Goal: Information Seeking & Learning: Learn about a topic

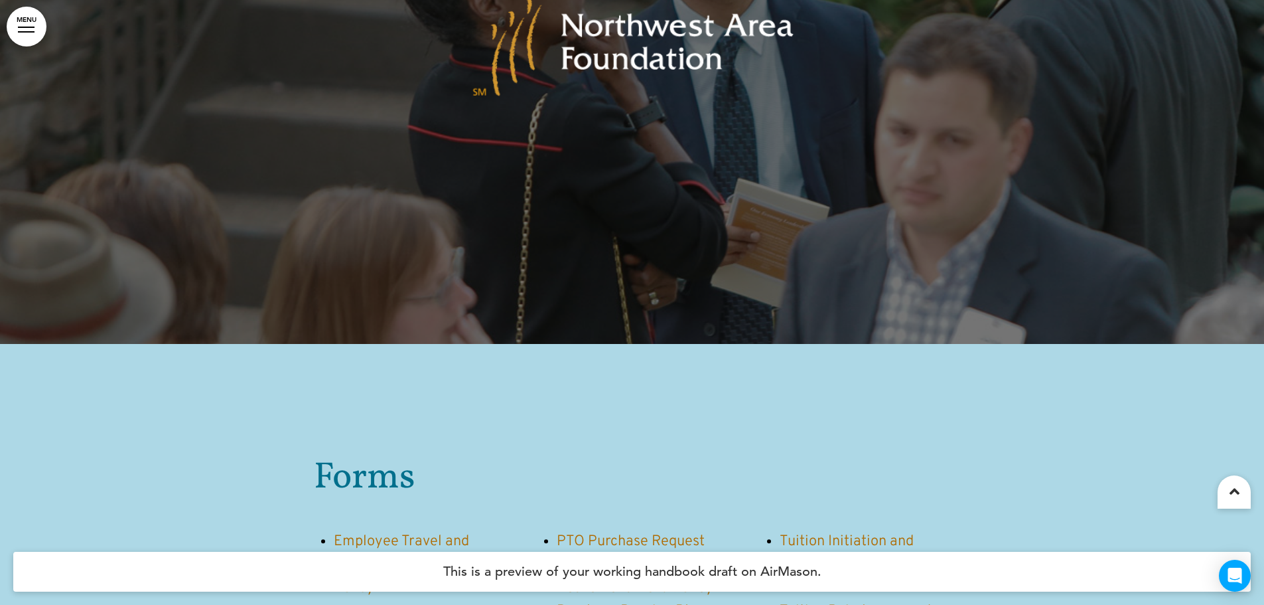
click at [32, 31] on div at bounding box center [26, 31] width 17 height 1
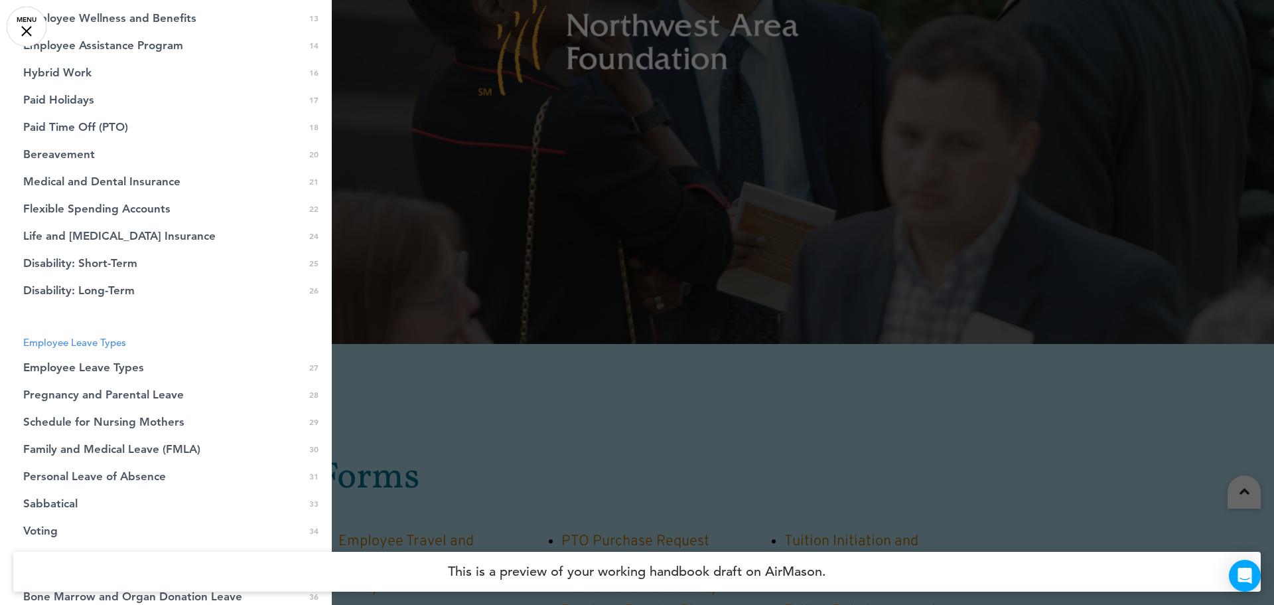
scroll to position [100, 0]
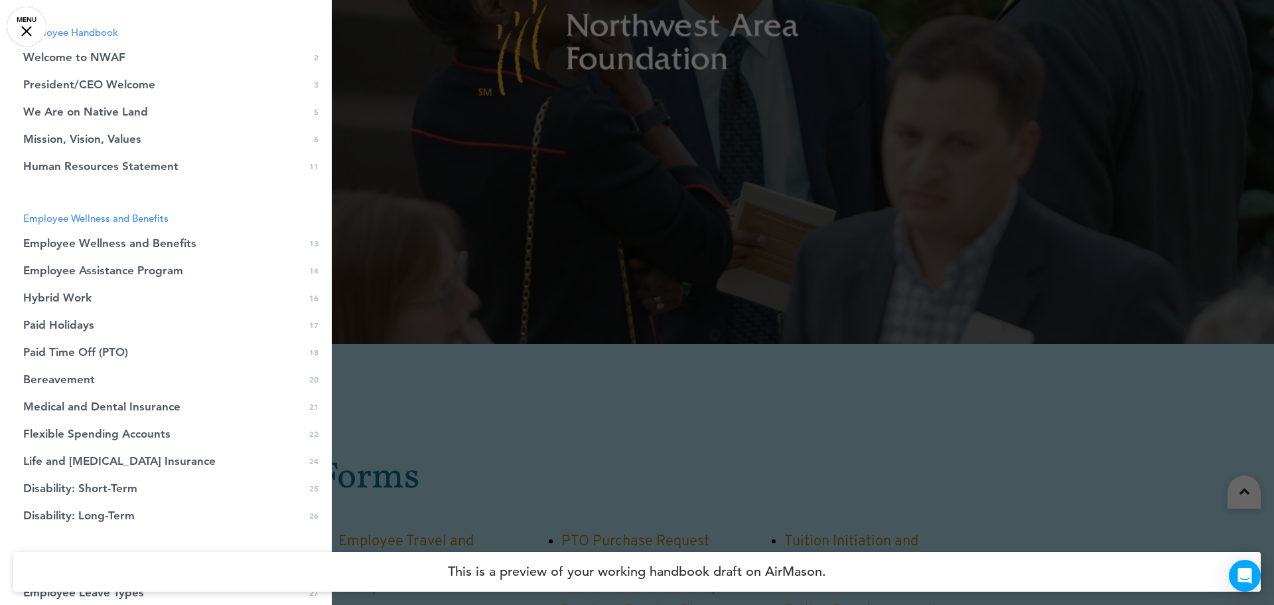
click at [76, 344] on link "Paid Time Off (PTO) 0 18" at bounding box center [166, 351] width 332 height 27
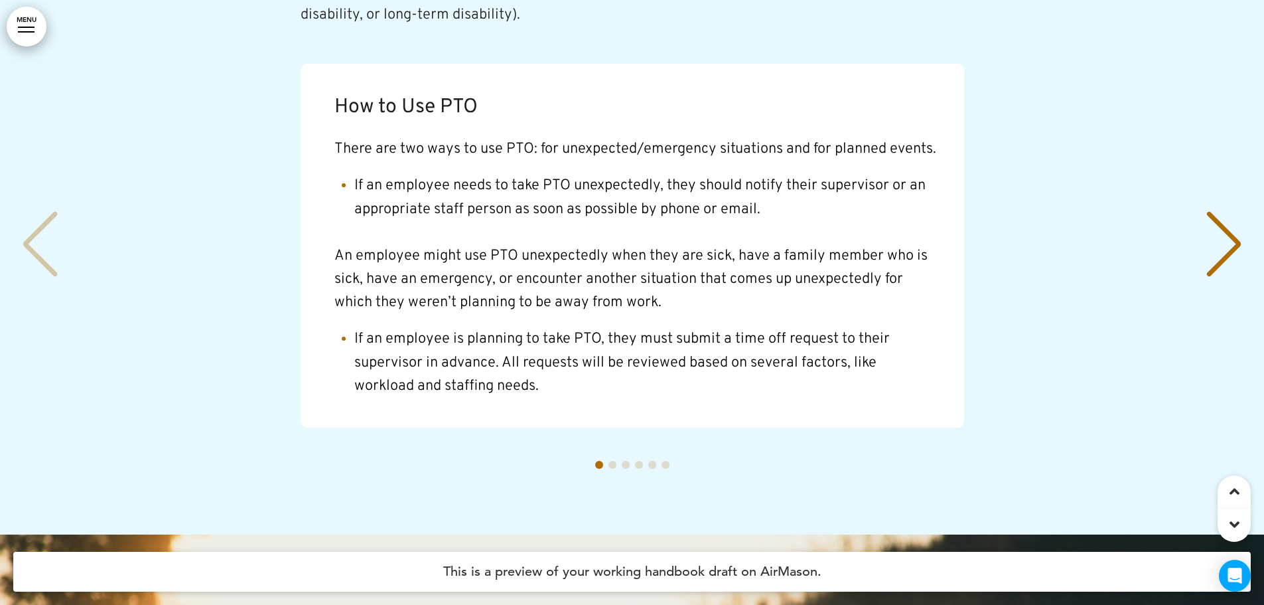
scroll to position [16368, 0]
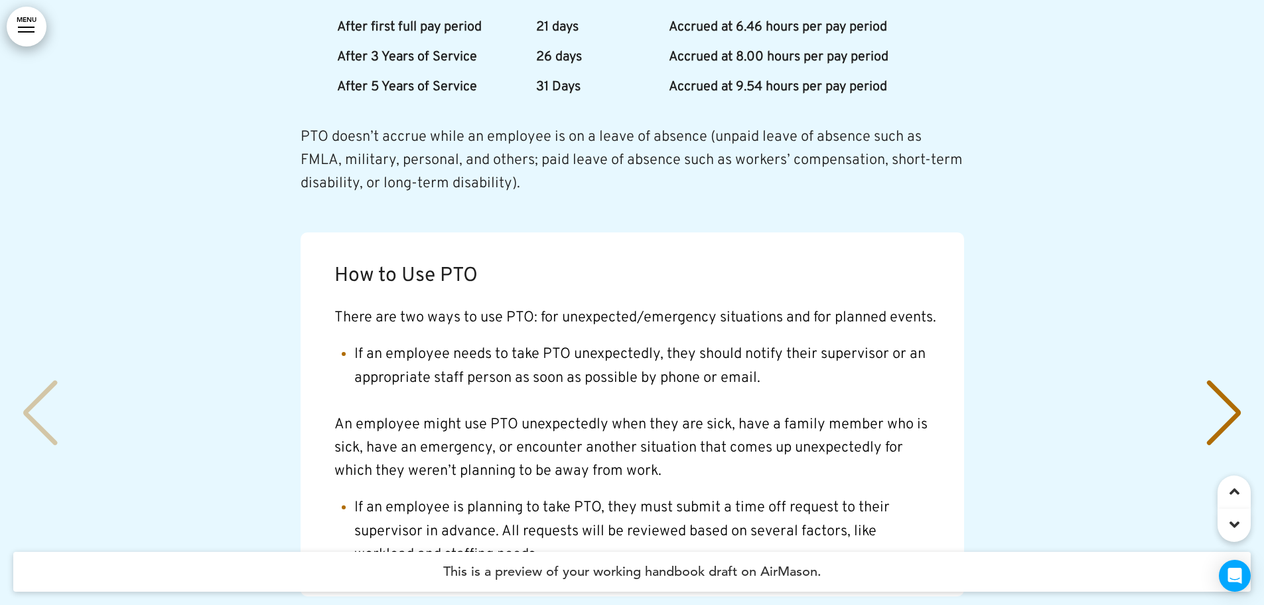
click at [1236, 380] on div "Next slide" at bounding box center [1224, 413] width 40 height 66
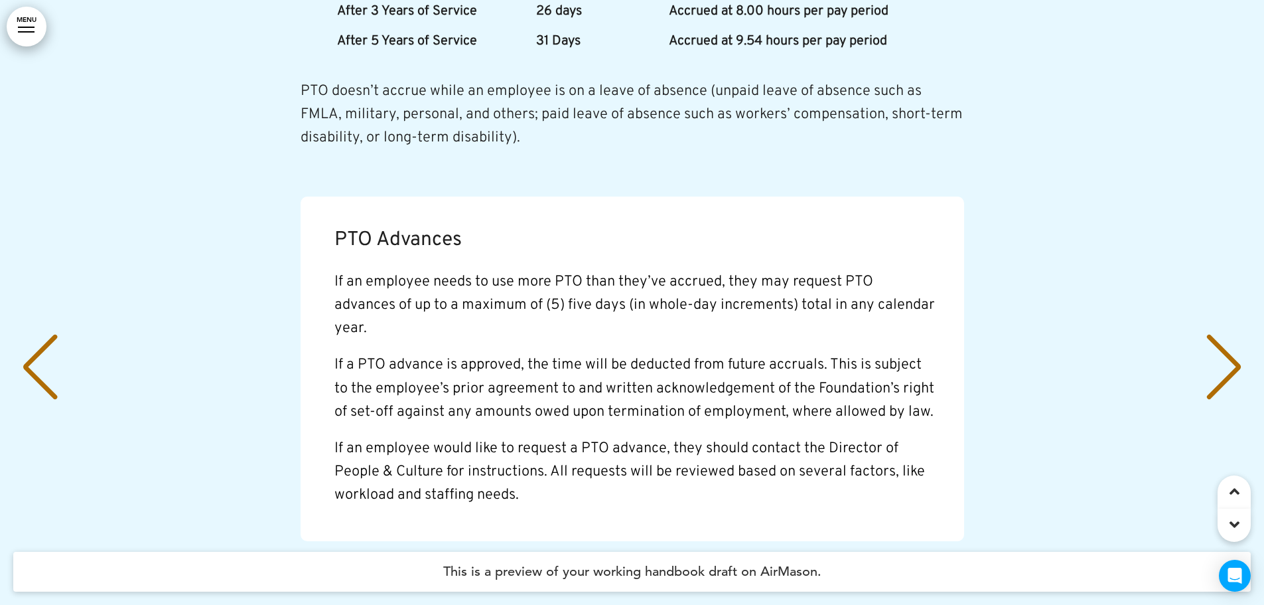
scroll to position [16435, 0]
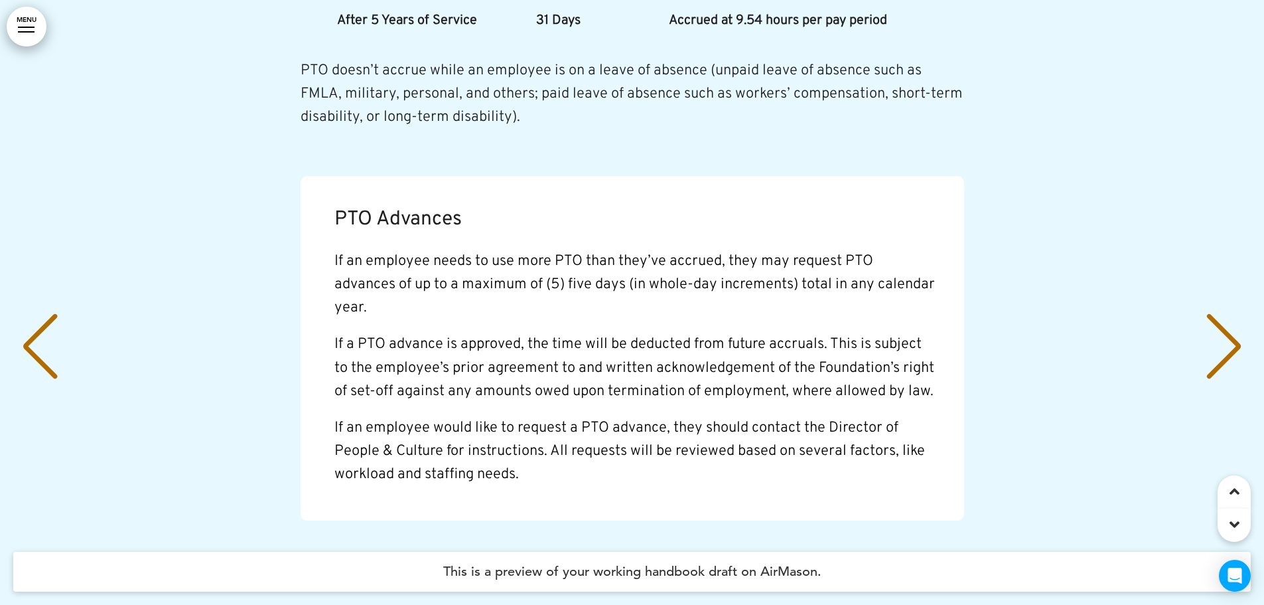
click at [1223, 313] on div "Next slide" at bounding box center [1224, 346] width 40 height 66
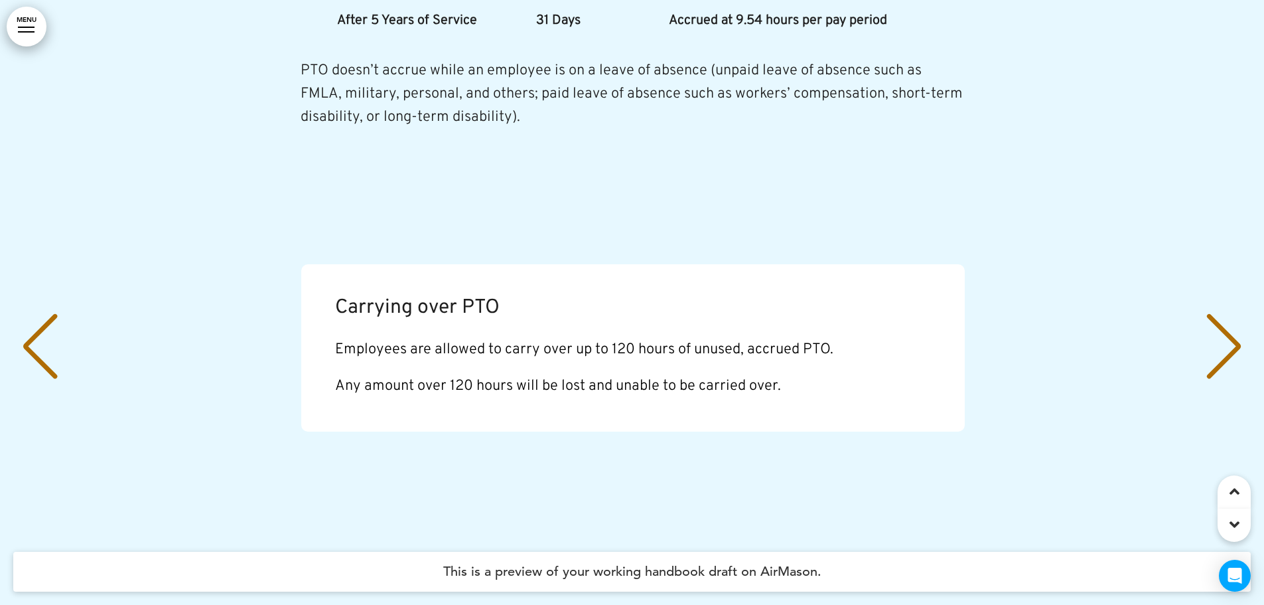
scroll to position [0, 2488]
click at [49, 313] on div "Previous slide" at bounding box center [40, 346] width 40 height 66
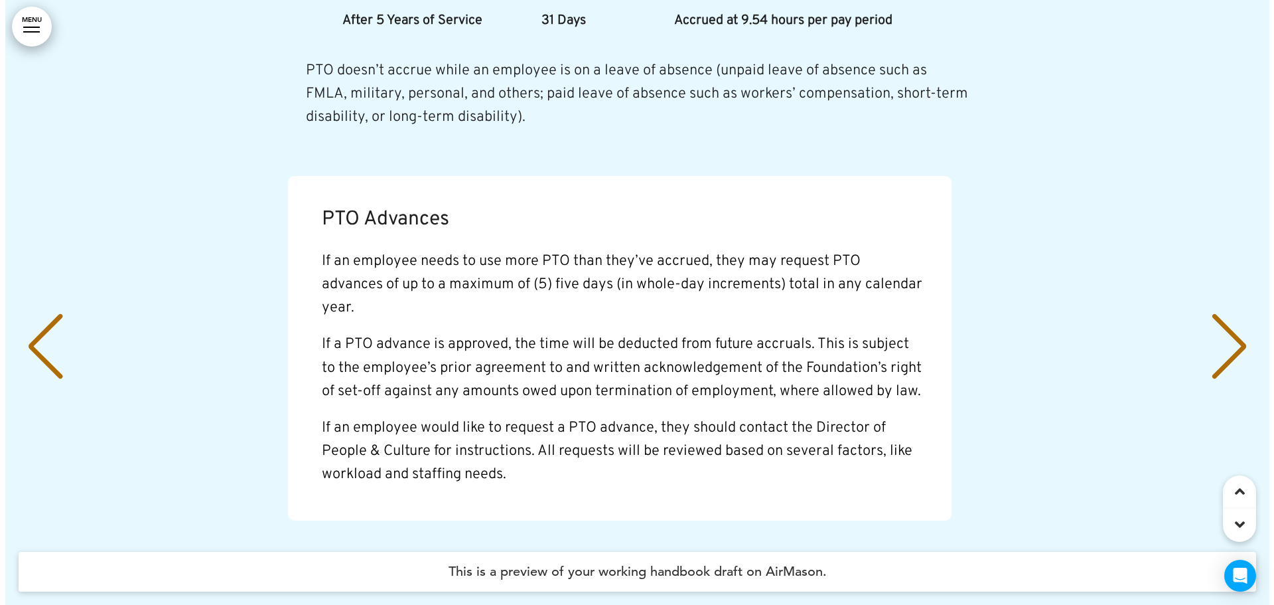
scroll to position [0, 1244]
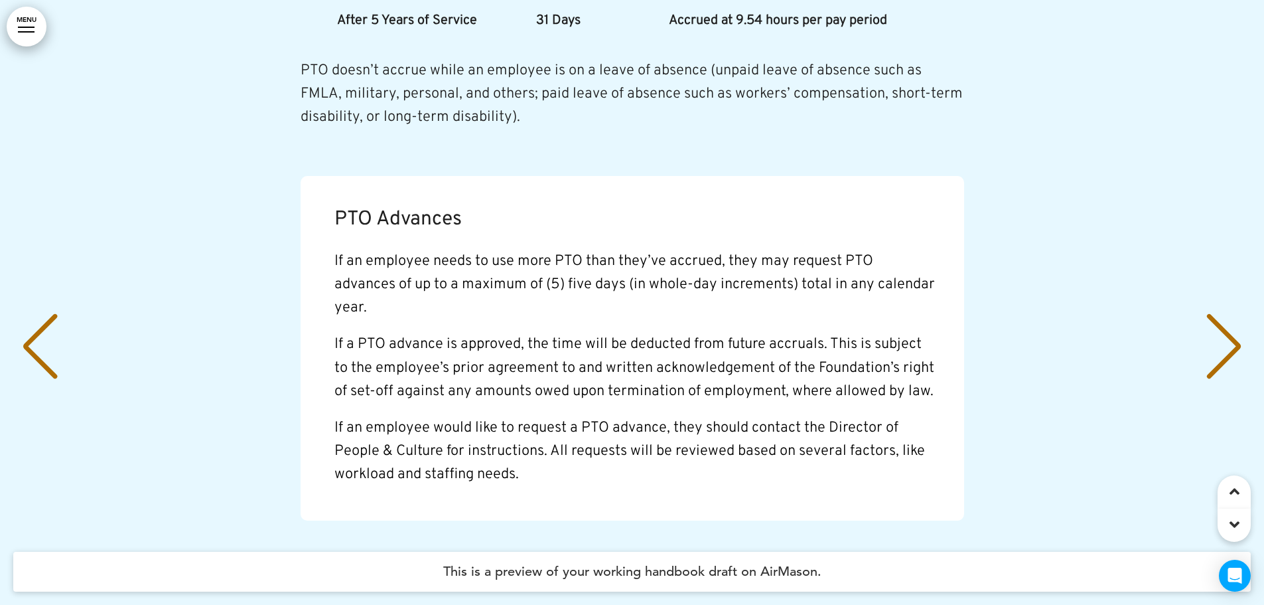
click at [21, 16] on link "MENU" at bounding box center [27, 27] width 40 height 40
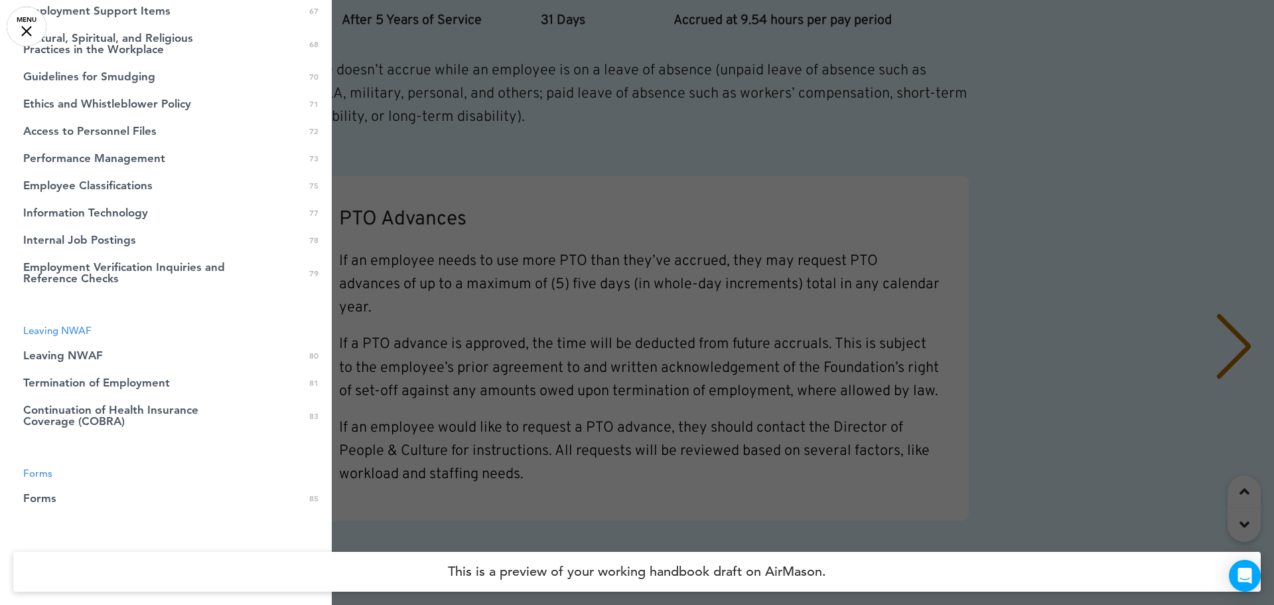
scroll to position [1759, 0]
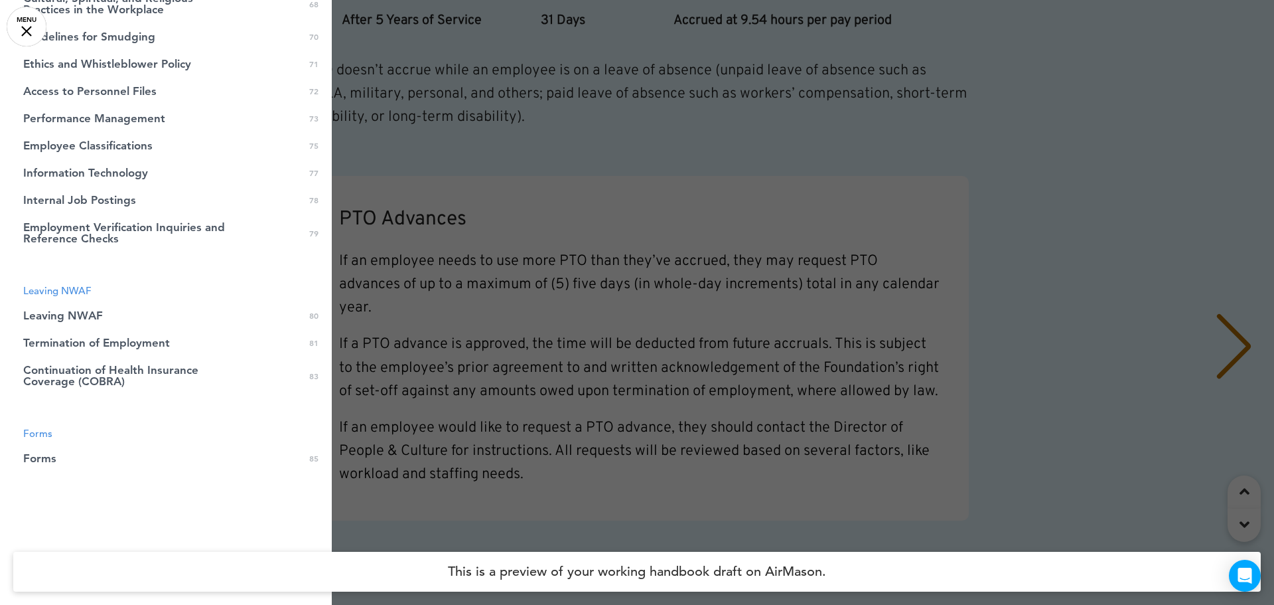
click at [106, 457] on link "Forms 0 85" at bounding box center [166, 458] width 332 height 27
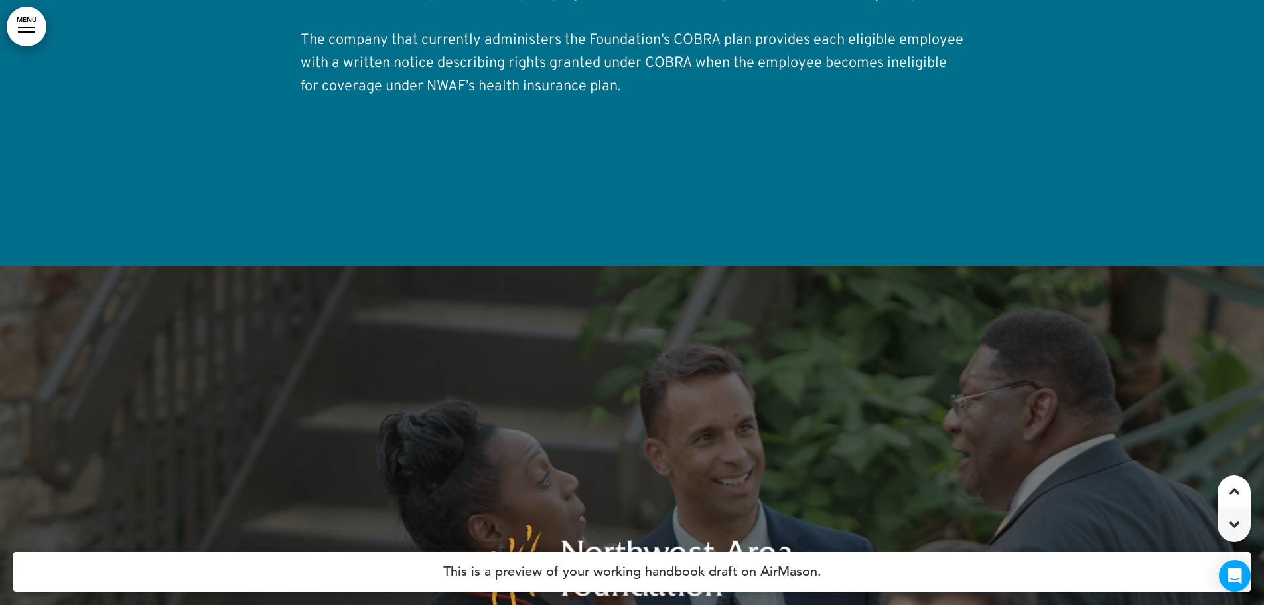
scroll to position [78044, 0]
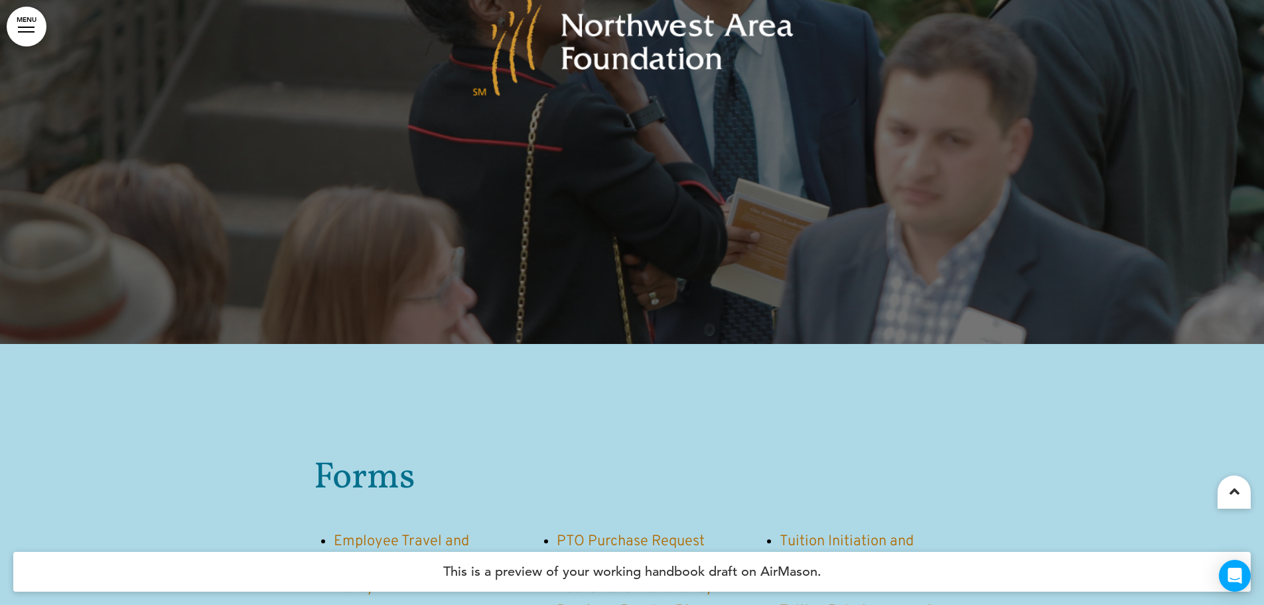
click at [361, 532] on link "Employee Travel and Expense Reimbursement Policy﻿" at bounding box center [415, 564] width 162 height 64
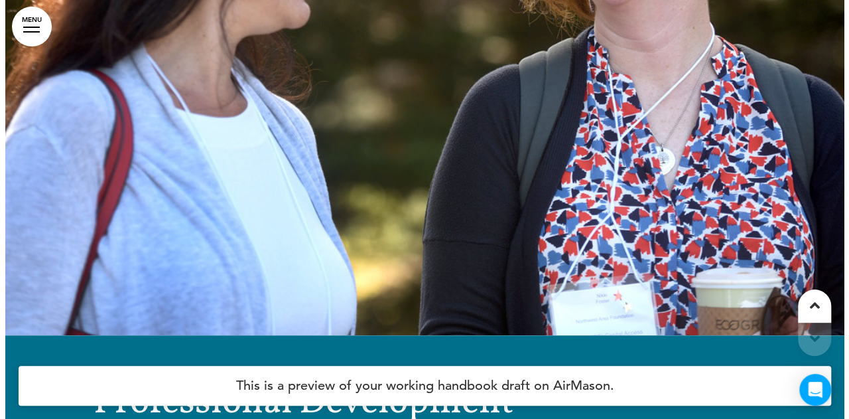
scroll to position [47967, 0]
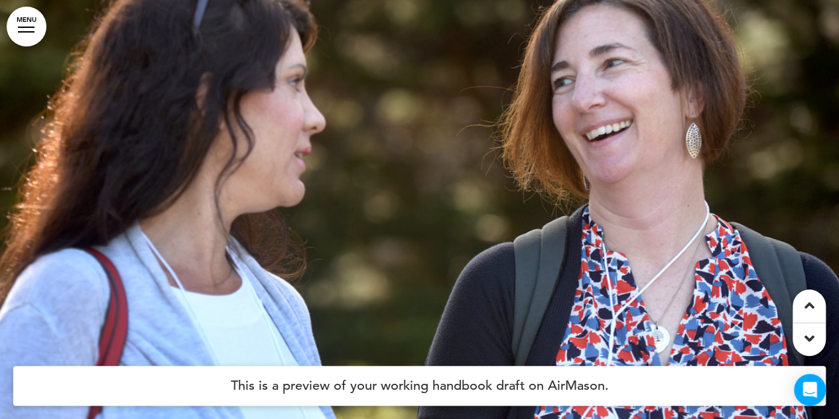
click at [20, 22] on link "MENU" at bounding box center [27, 27] width 40 height 40
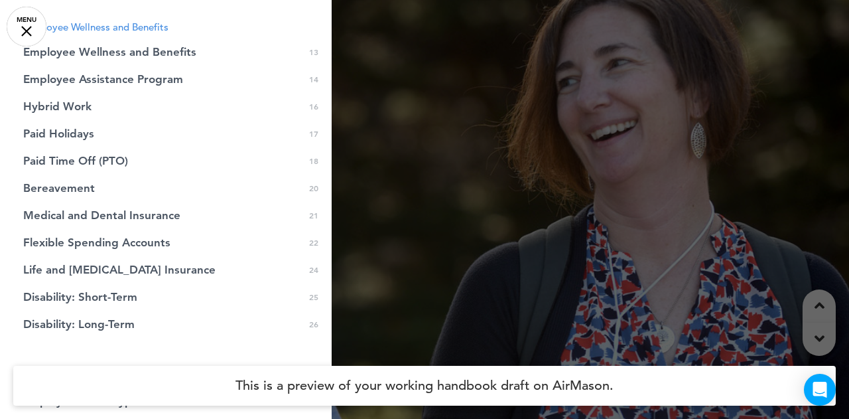
scroll to position [243, 0]
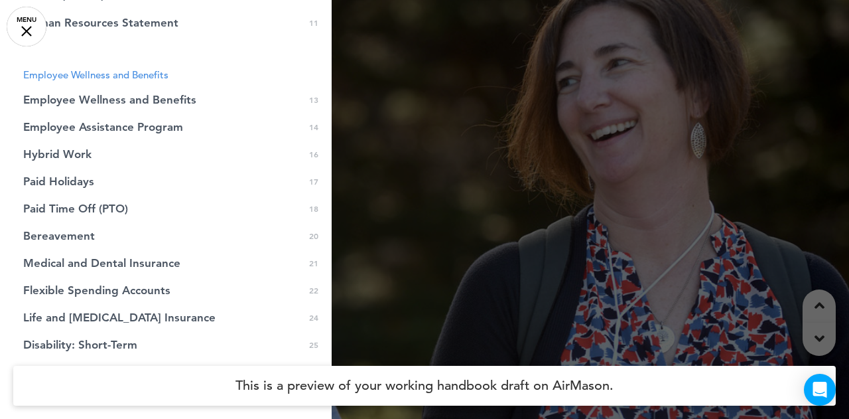
click at [116, 285] on span "Flexible Spending Accounts" at bounding box center [96, 290] width 147 height 11
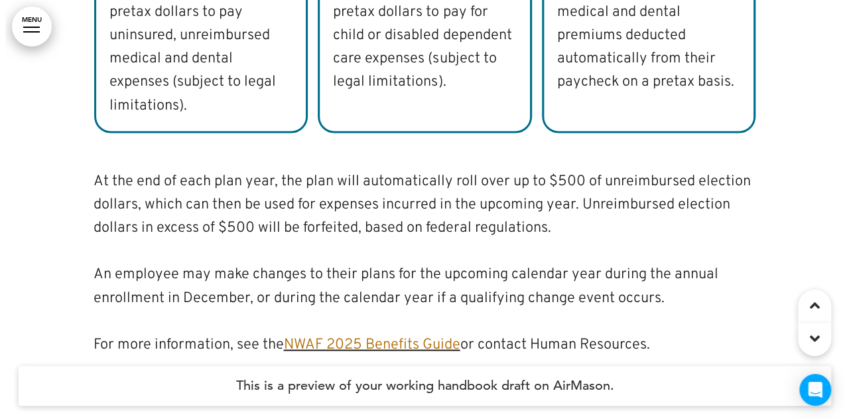
scroll to position [21228, 0]
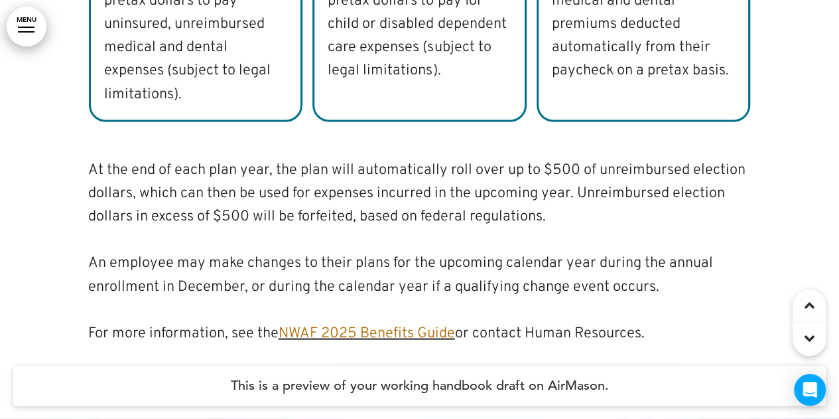
click at [317, 324] on link "NWAF 2025 Benefits Guide" at bounding box center [367, 333] width 177 height 18
click at [39, 19] on link "MENU" at bounding box center [27, 27] width 40 height 40
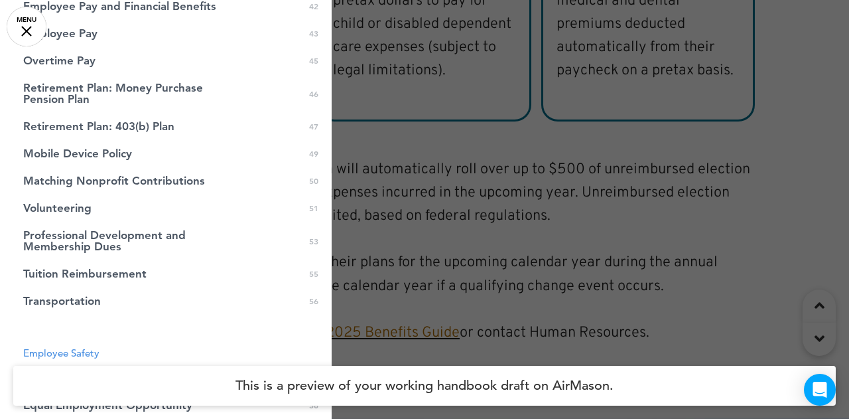
scroll to position [1039, 0]
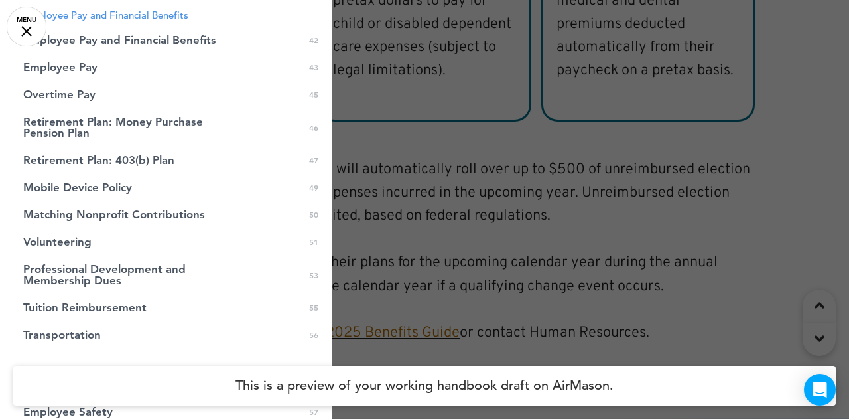
click at [123, 123] on span "Retirement Plan: Money Purchase Pension Plan" at bounding box center [132, 127] width 219 height 23
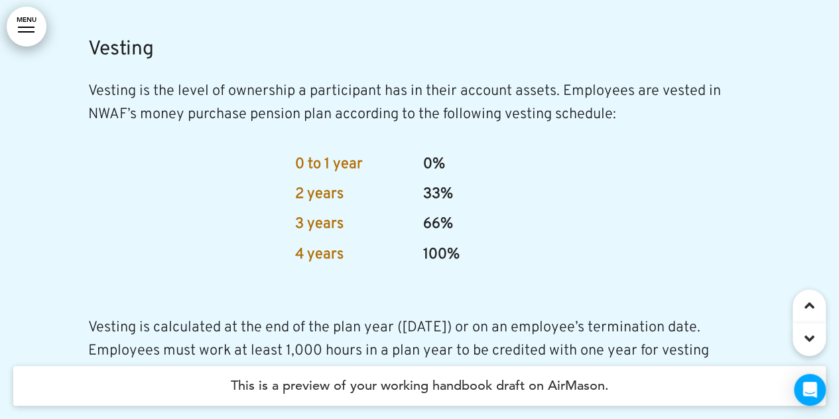
scroll to position [41010, 0]
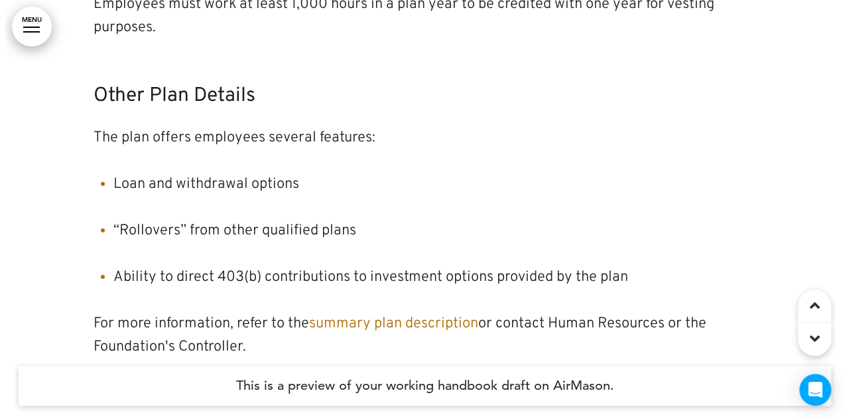
scroll to position [42404, 0]
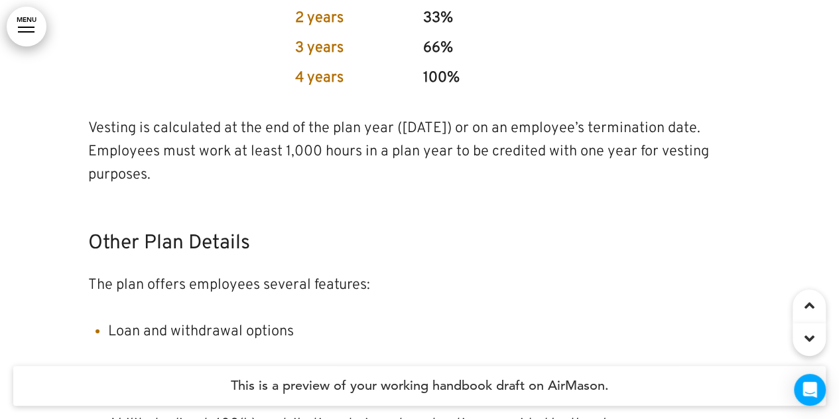
click at [20, 29] on link "MENU" at bounding box center [27, 27] width 40 height 40
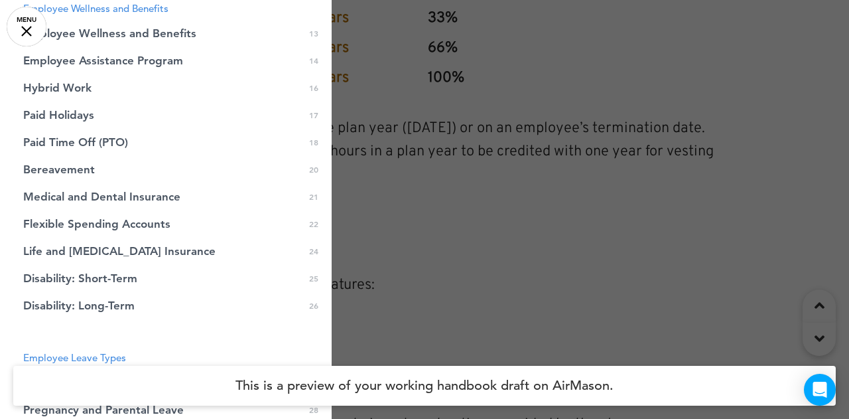
scroll to position [243, 0]
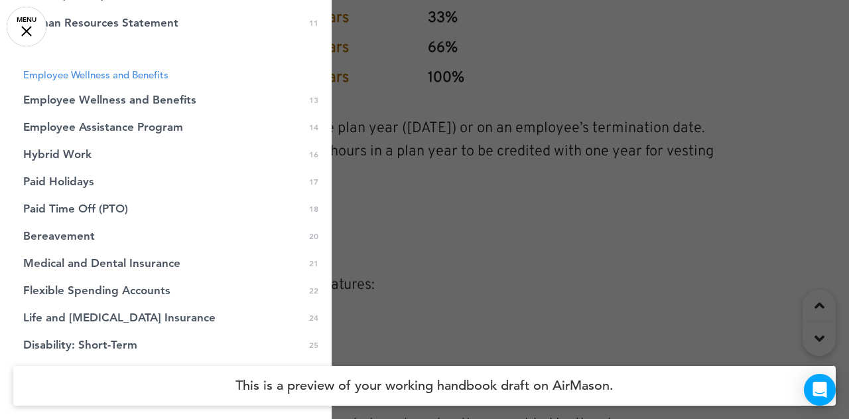
click at [99, 126] on span "Employee Assistance Program" at bounding box center [103, 126] width 160 height 11
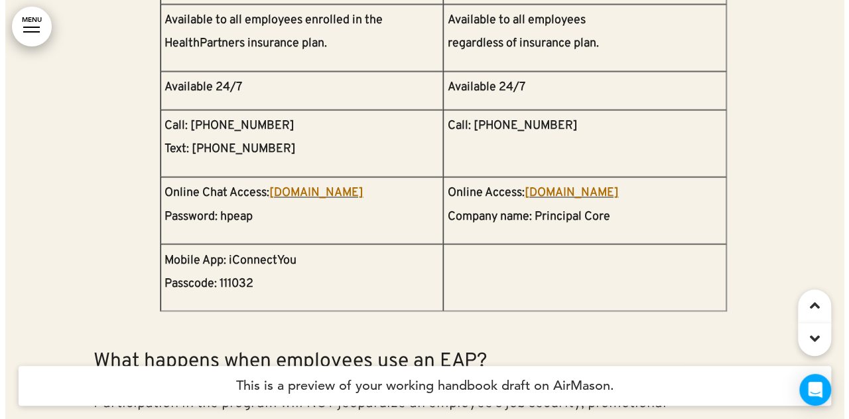
scroll to position [11134, 0]
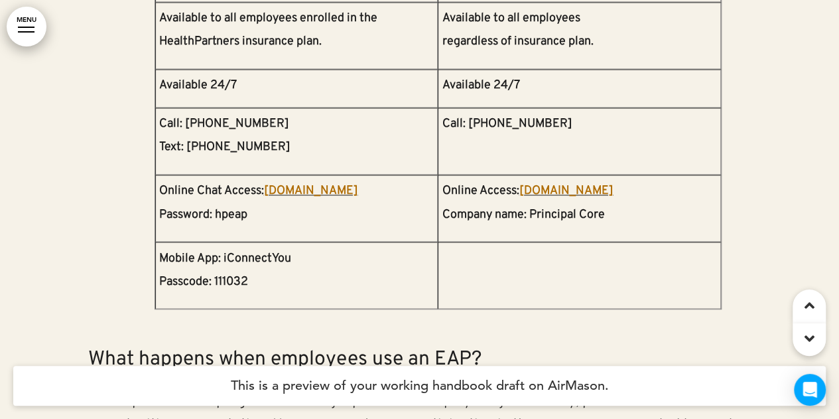
click at [19, 28] on link "MENU" at bounding box center [27, 27] width 40 height 40
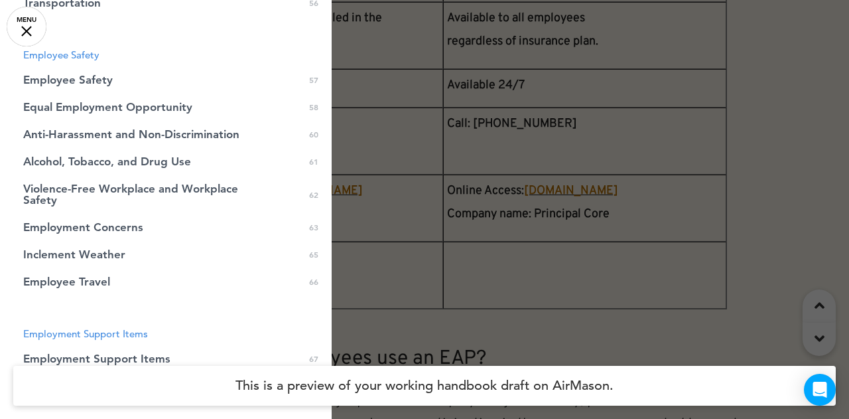
scroll to position [1902, 0]
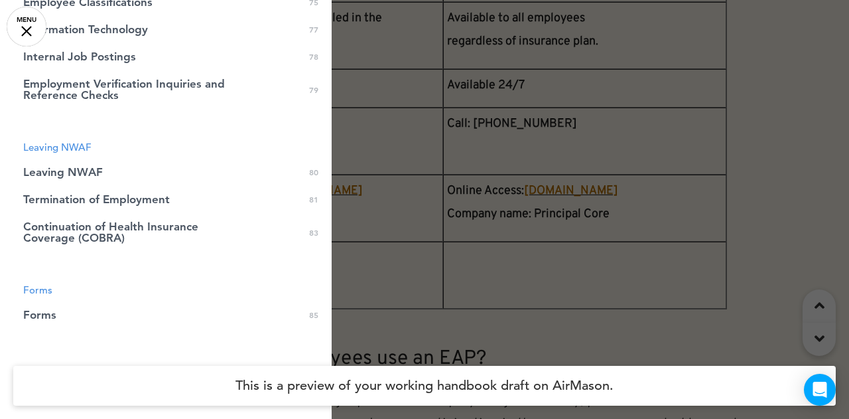
click at [61, 313] on link "Forms 0 85" at bounding box center [166, 314] width 332 height 27
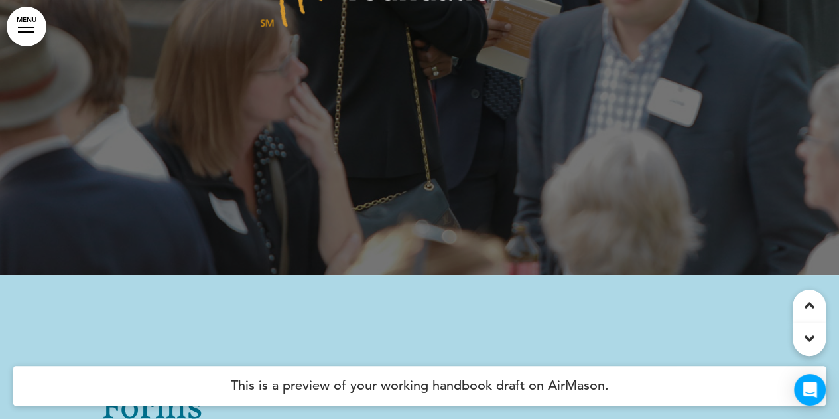
scroll to position [78179, 0]
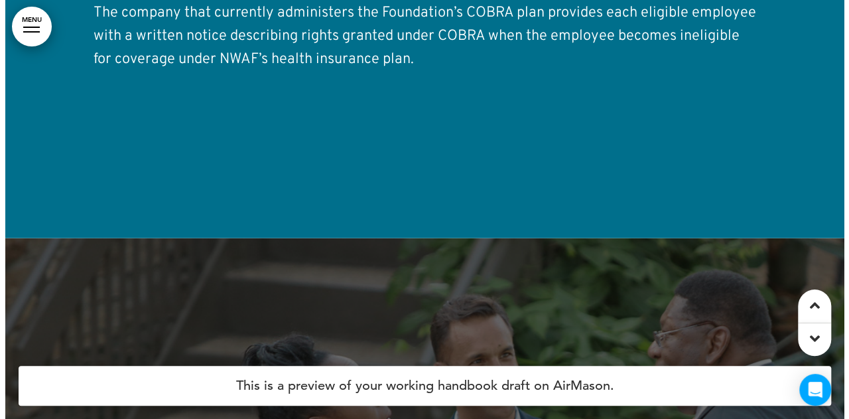
scroll to position [77316, 0]
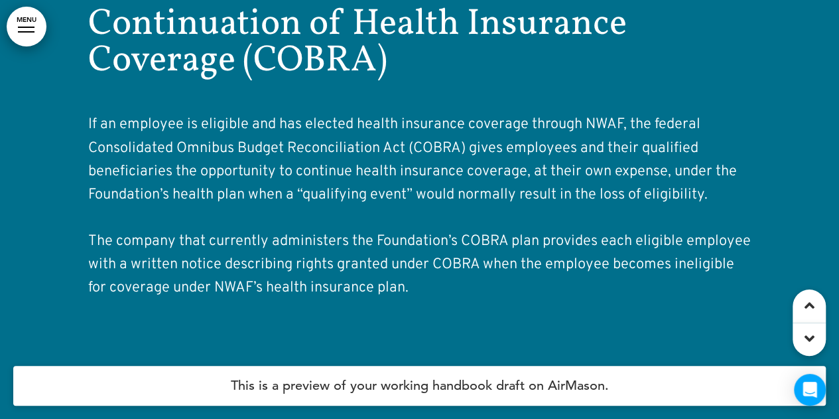
click at [38, 28] on link "MENU" at bounding box center [27, 27] width 40 height 40
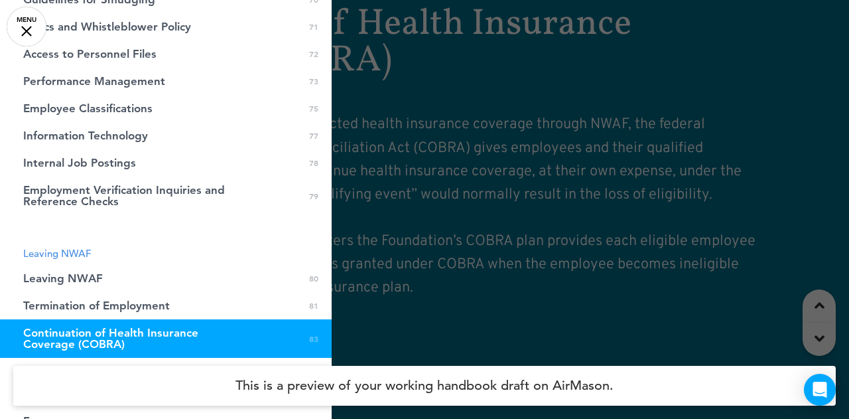
scroll to position [1924, 0]
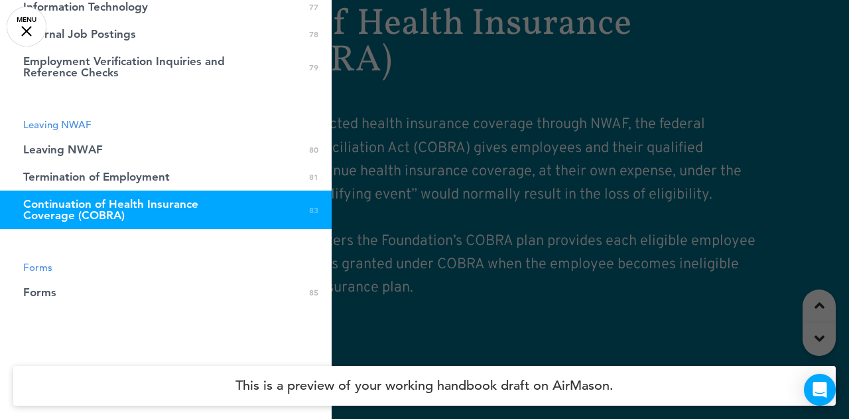
click at [46, 293] on span "Forms" at bounding box center [39, 292] width 33 height 11
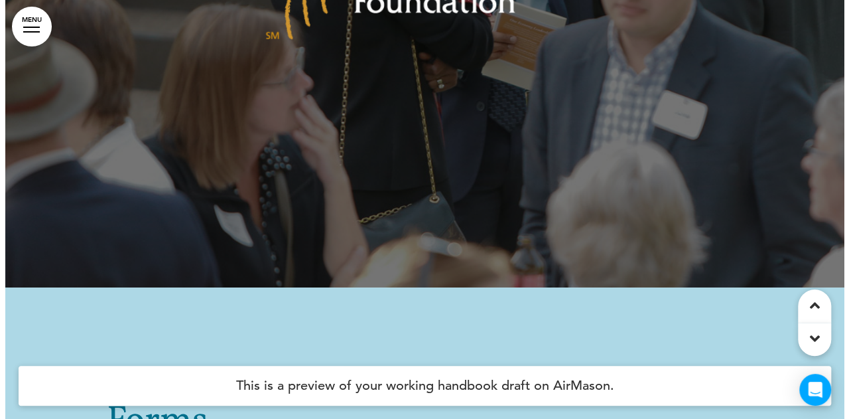
scroll to position [78179, 0]
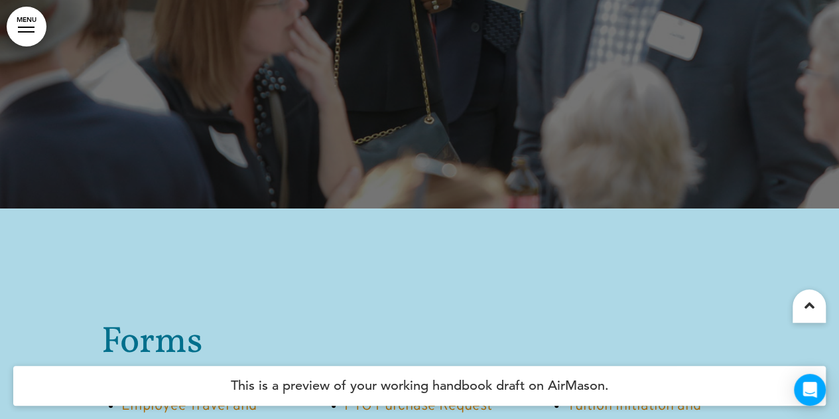
click at [26, 32] on div at bounding box center [26, 31] width 17 height 1
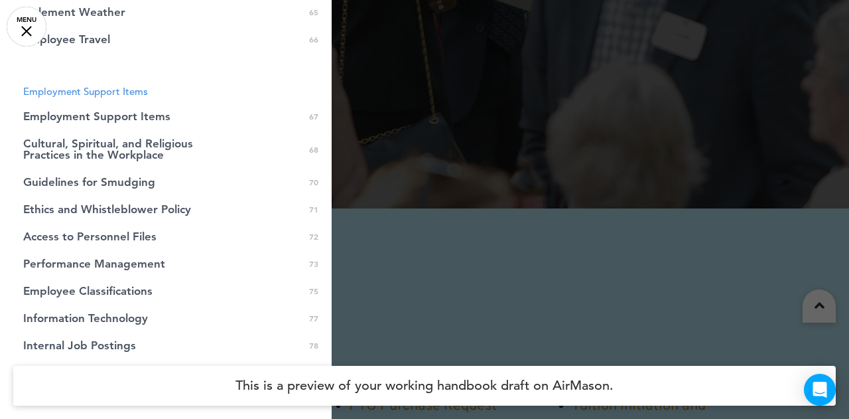
scroll to position [1593, 0]
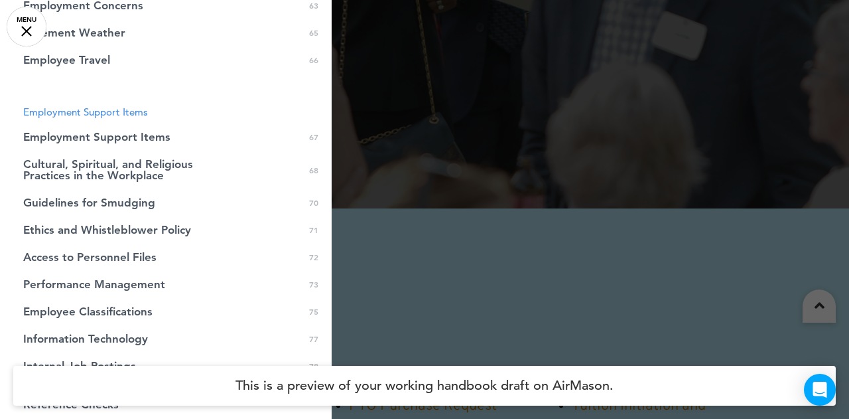
click at [56, 141] on span "Employment Support Items" at bounding box center [96, 136] width 147 height 11
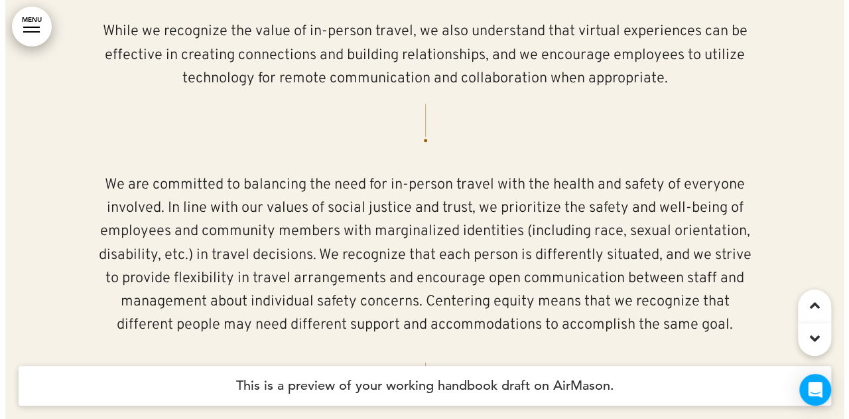
scroll to position [62943, 0]
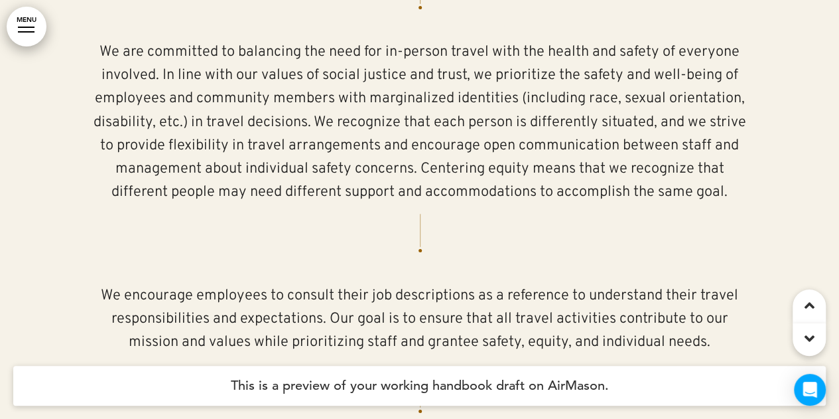
click at [19, 23] on link "MENU" at bounding box center [27, 27] width 40 height 40
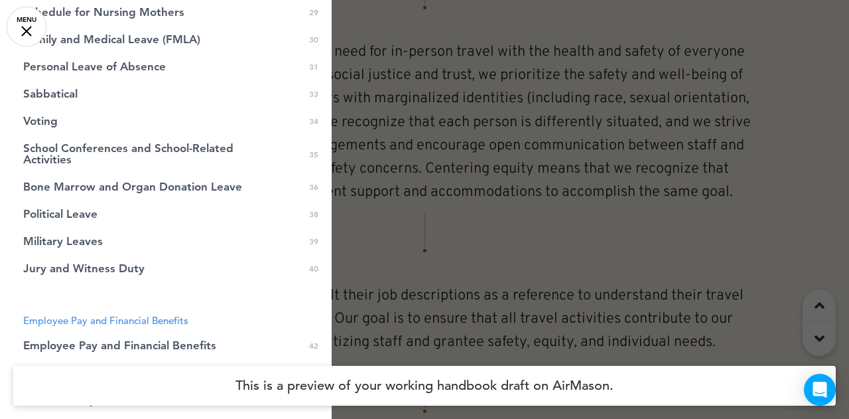
scroll to position [730, 0]
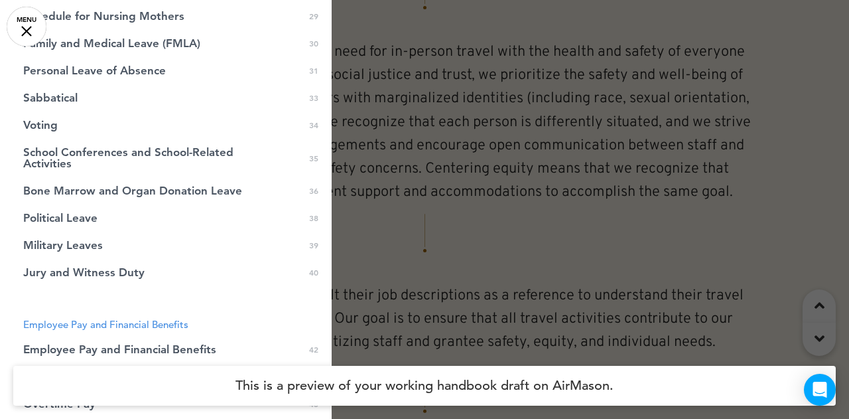
click at [73, 90] on link "Sabbatical 0 33" at bounding box center [166, 97] width 332 height 27
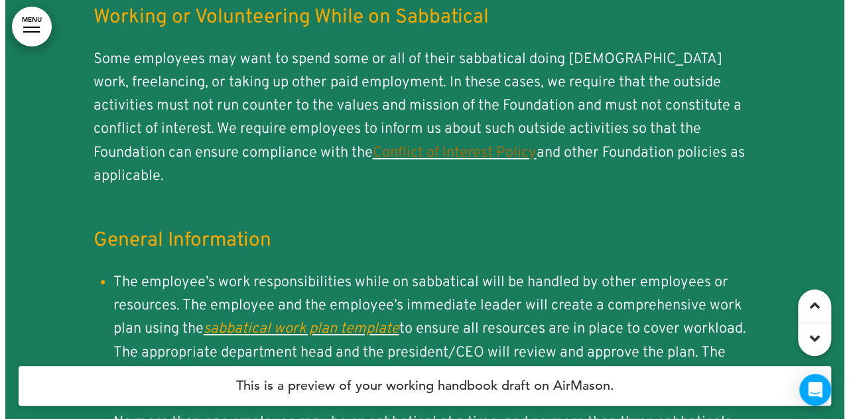
scroll to position [30172, 0]
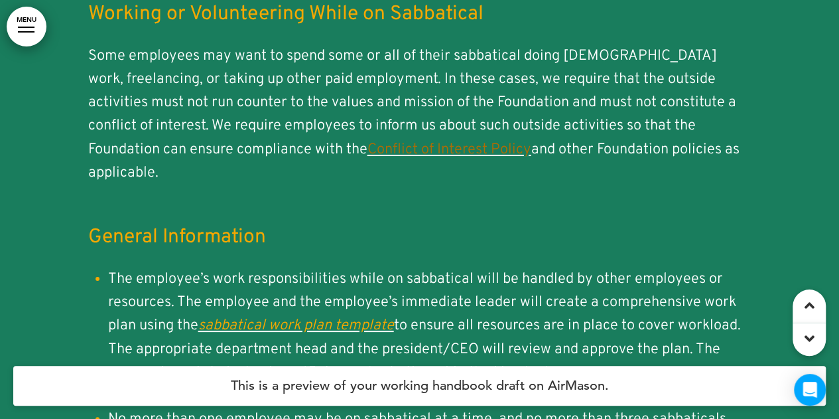
click at [255, 317] on em "﻿sabbatical work plan template" at bounding box center [296, 326] width 196 height 18
click at [21, 19] on link "MENU" at bounding box center [27, 27] width 40 height 40
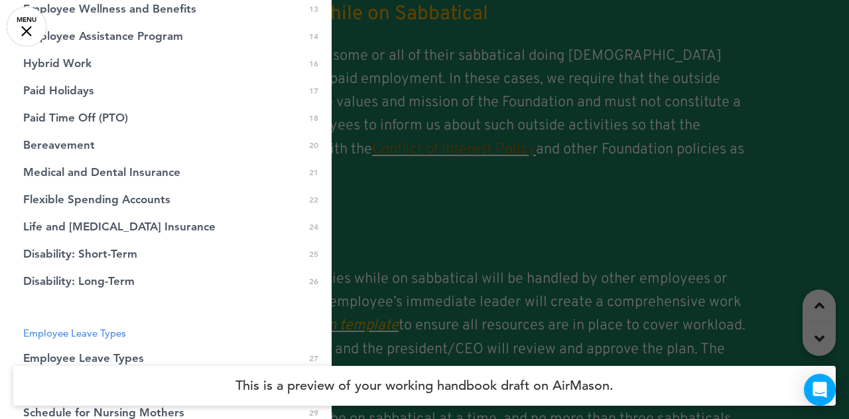
scroll to position [332, 0]
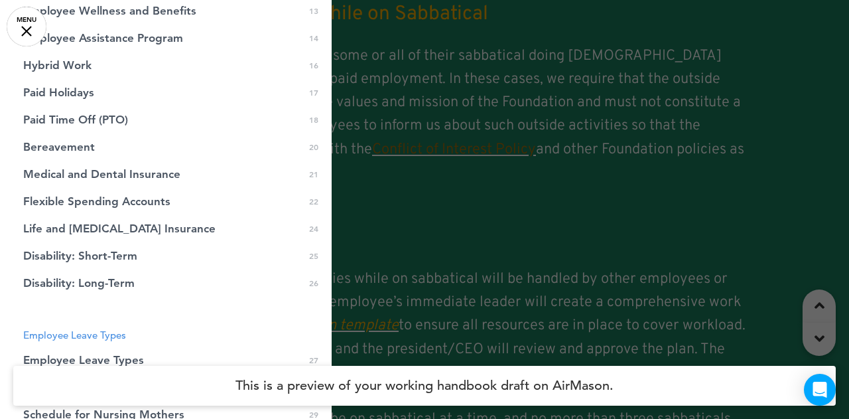
click at [88, 278] on span "Disability: Long-Term" at bounding box center [78, 282] width 111 height 11
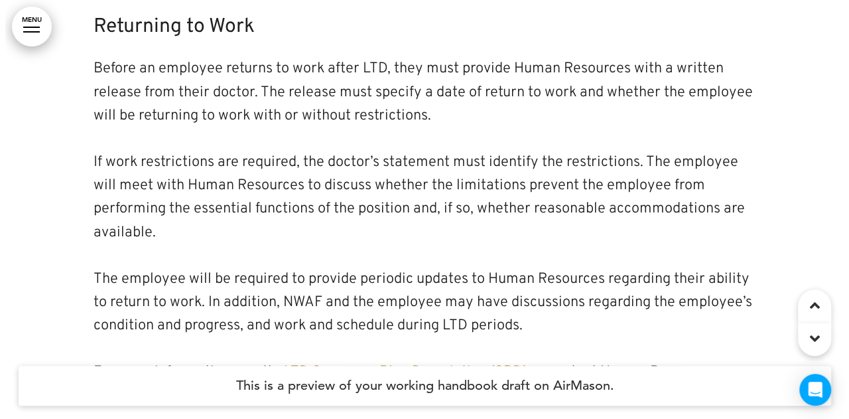
scroll to position [23916, 0]
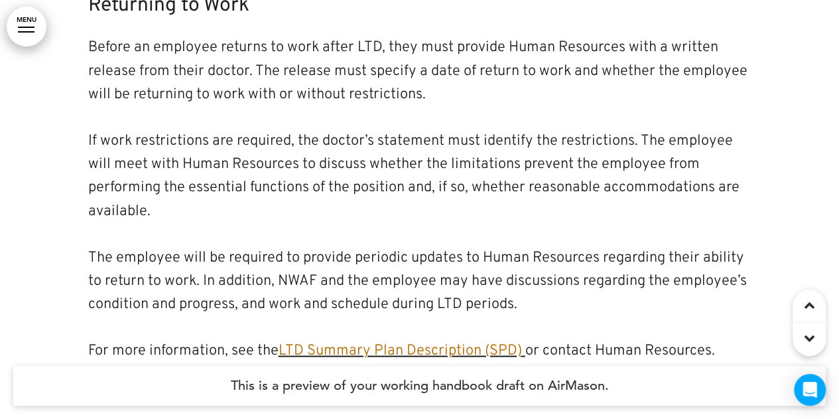
click at [323, 342] on link "LTD Summary Plan Description (SPD)" at bounding box center [401, 351] width 244 height 18
click at [29, 14] on link "MENU" at bounding box center [27, 27] width 40 height 40
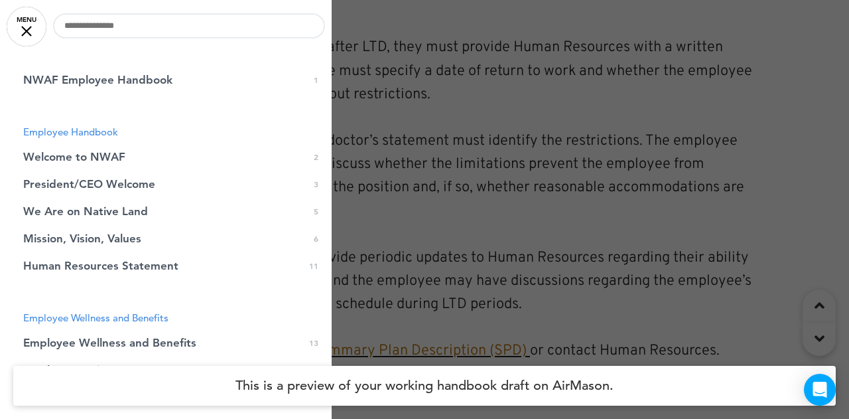
scroll to position [199, 0]
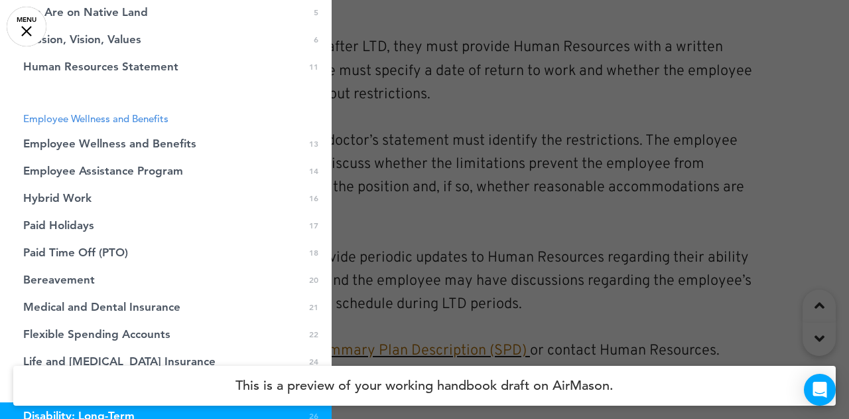
click at [115, 136] on link "Employee Wellness and Benefits 0 13" at bounding box center [166, 143] width 332 height 27
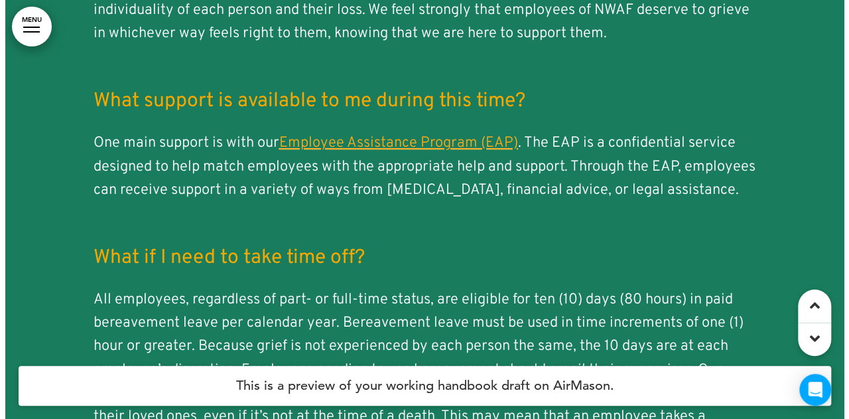
scroll to position [18039, 0]
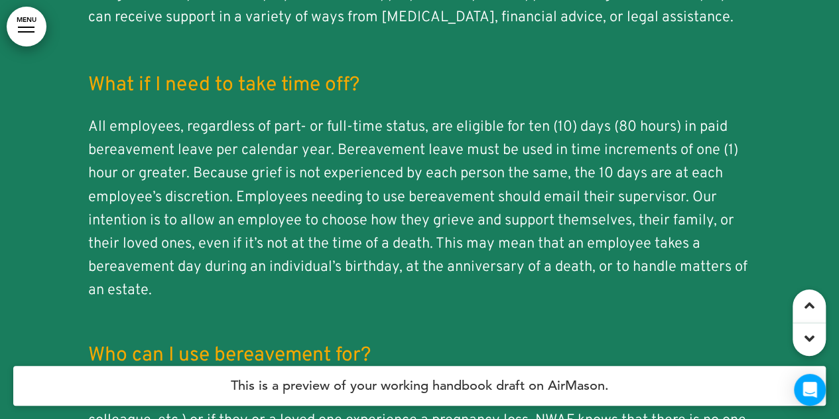
click at [29, 28] on link "MENU" at bounding box center [27, 27] width 40 height 40
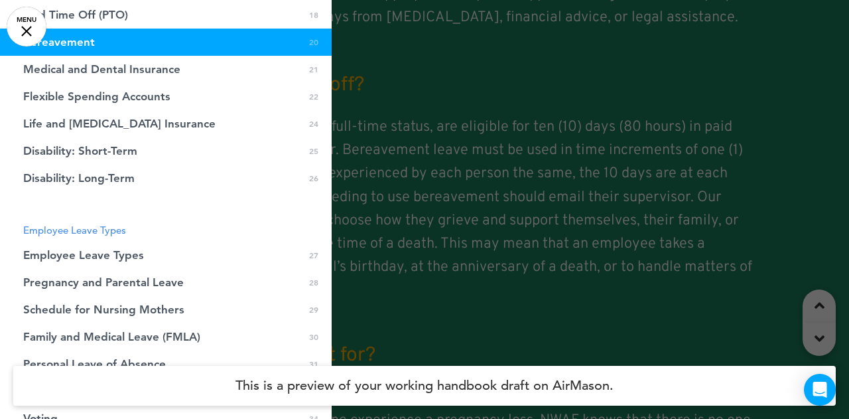
scroll to position [398, 0]
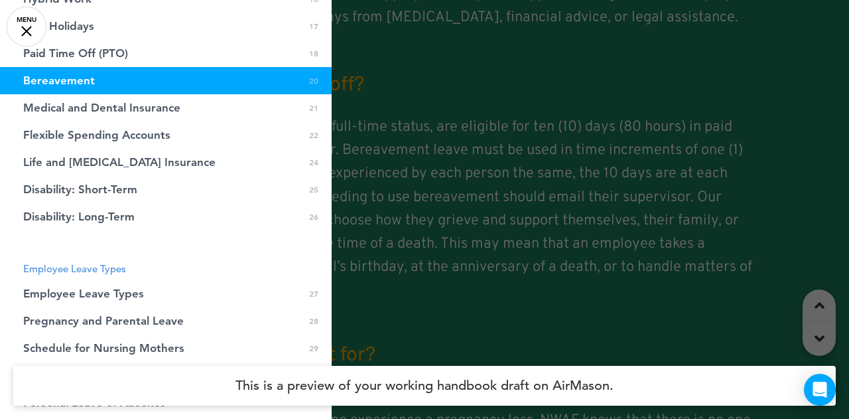
click at [133, 108] on span "Medical and Dental Insurance" at bounding box center [101, 107] width 157 height 11
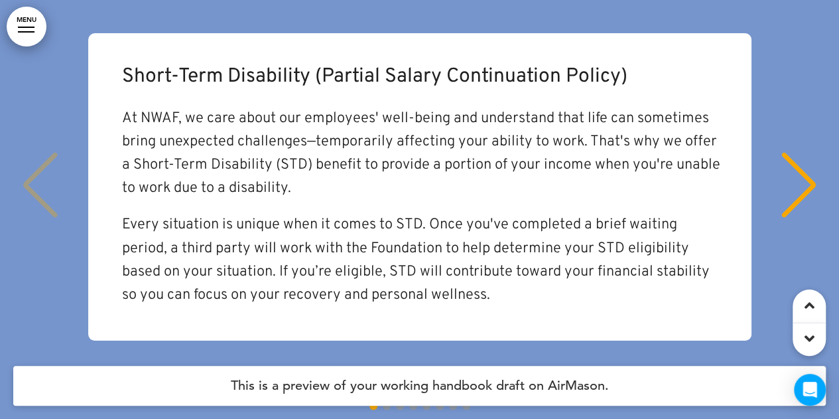
scroll to position [22999, 0]
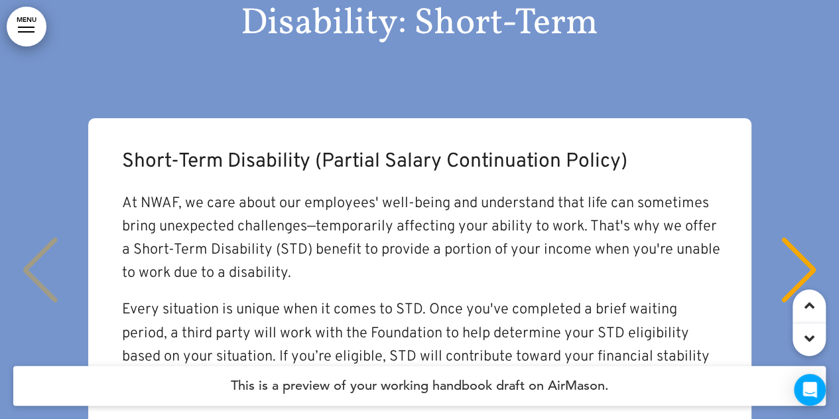
click at [796, 237] on div "Next slide" at bounding box center [799, 270] width 40 height 66
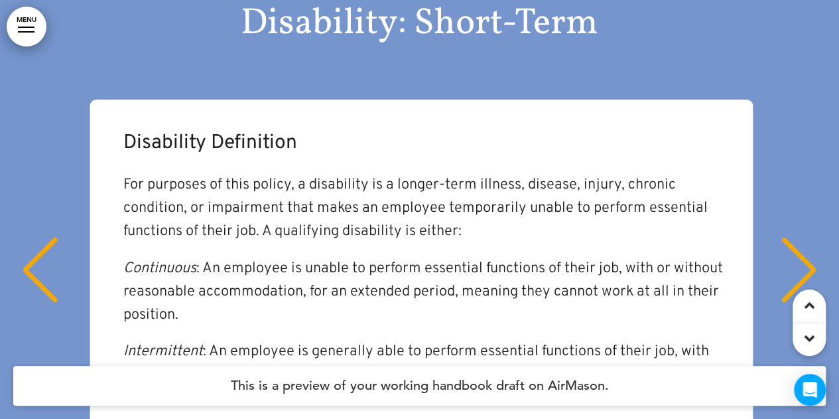
scroll to position [0, 820]
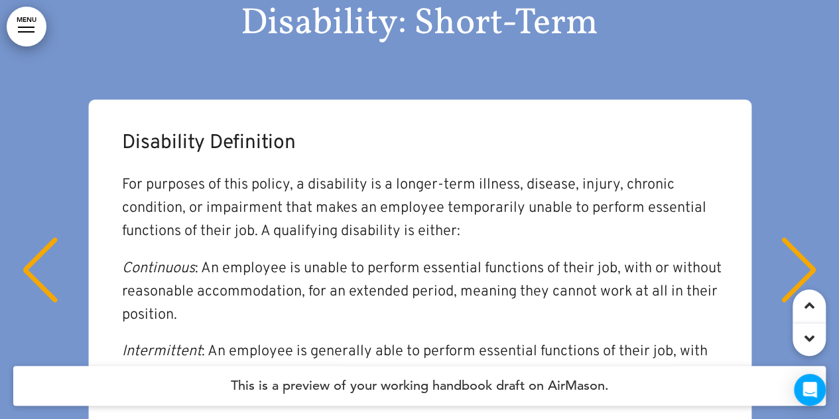
click at [796, 237] on div "Next slide" at bounding box center [799, 270] width 40 height 66
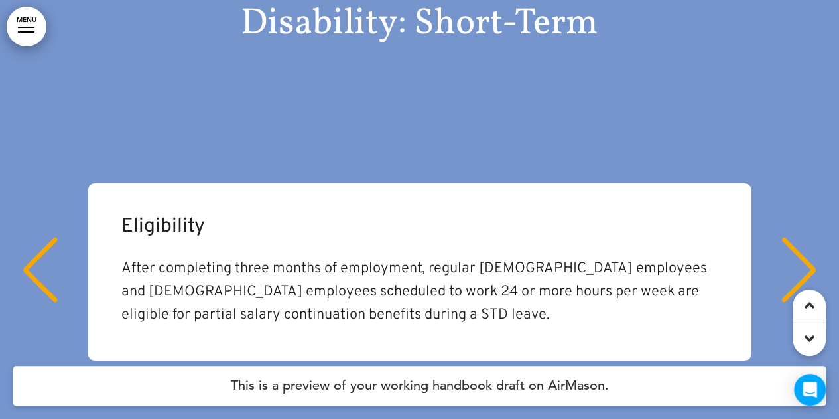
click at [796, 237] on div "Next slide" at bounding box center [799, 270] width 40 height 66
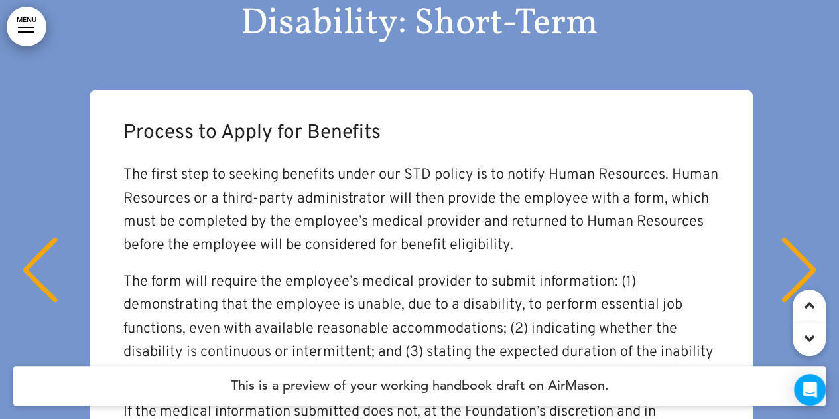
scroll to position [0, 2459]
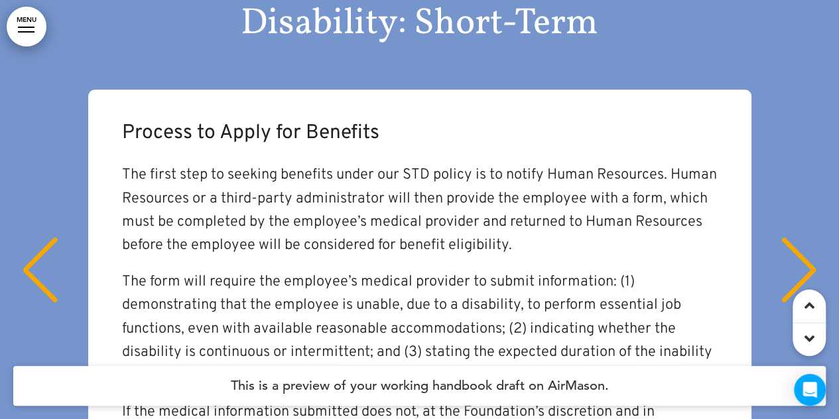
click at [796, 237] on div "Next slide" at bounding box center [799, 270] width 40 height 66
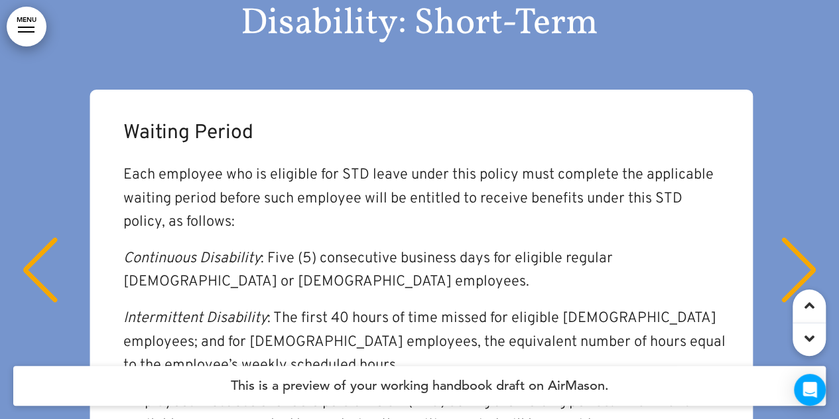
scroll to position [0, 3278]
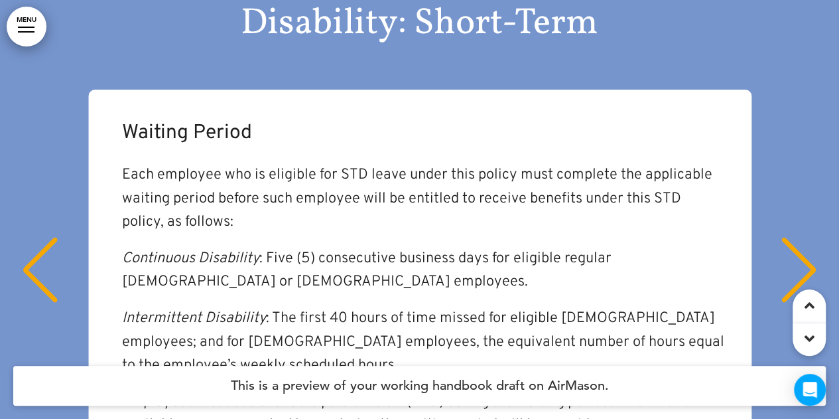
drag, startPoint x: 796, startPoint y: 156, endPoint x: 778, endPoint y: 168, distance: 21.5
click at [779, 237] on div "Next slide" at bounding box center [799, 270] width 40 height 66
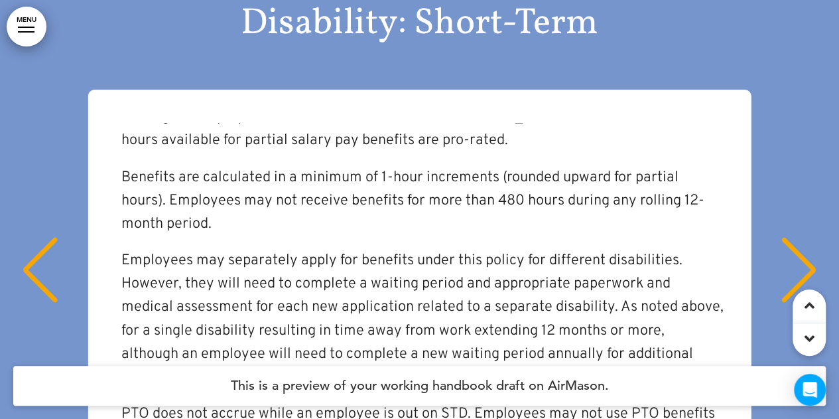
scroll to position [171, 0]
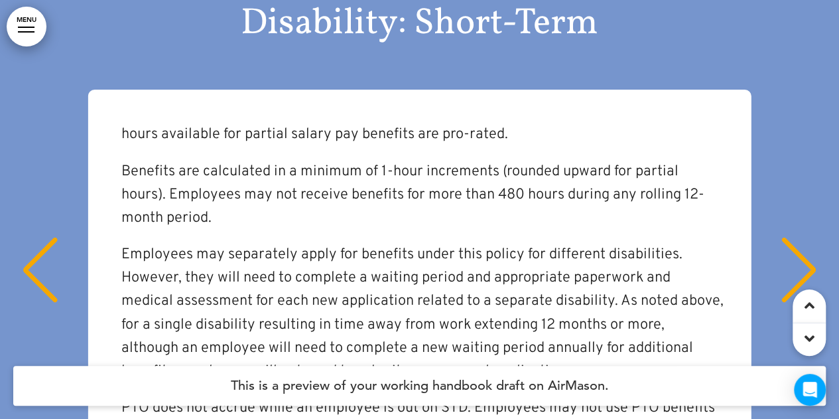
click at [789, 237] on div "Next slide" at bounding box center [799, 270] width 40 height 66
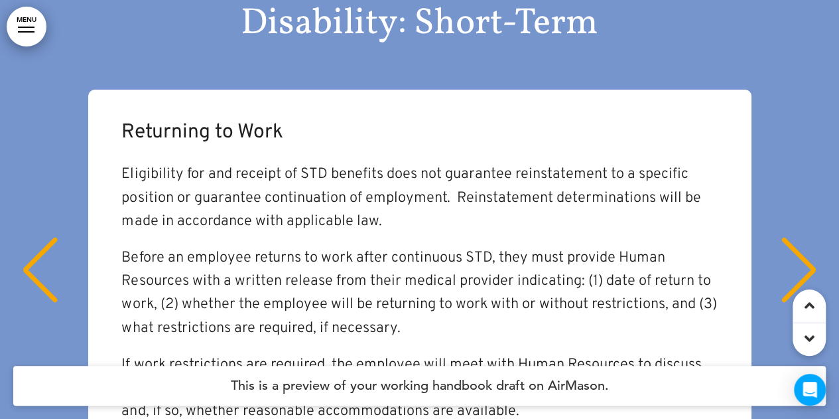
scroll to position [0, 0]
click at [23, 237] on div "Previous slide" at bounding box center [40, 270] width 40 height 66
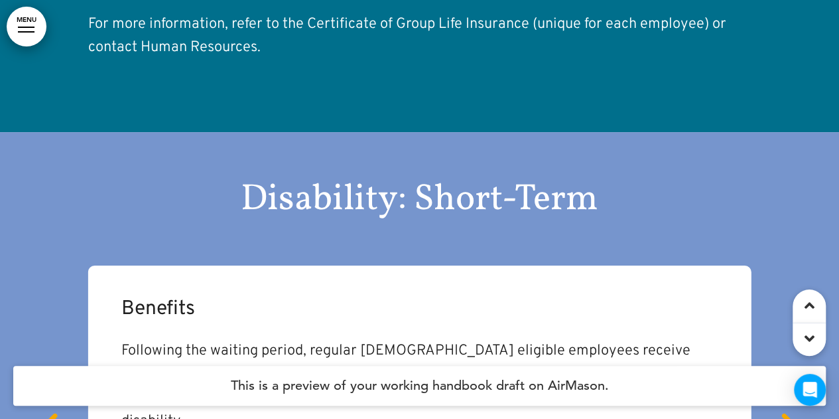
scroll to position [22999, 0]
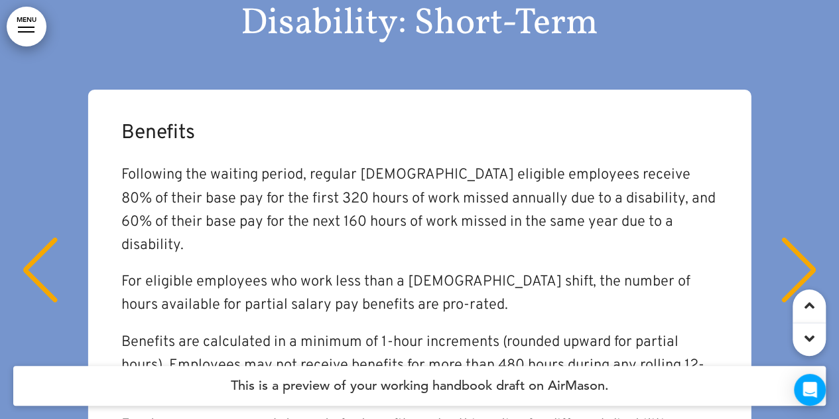
click at [36, 237] on div "Previous slide" at bounding box center [40, 270] width 40 height 66
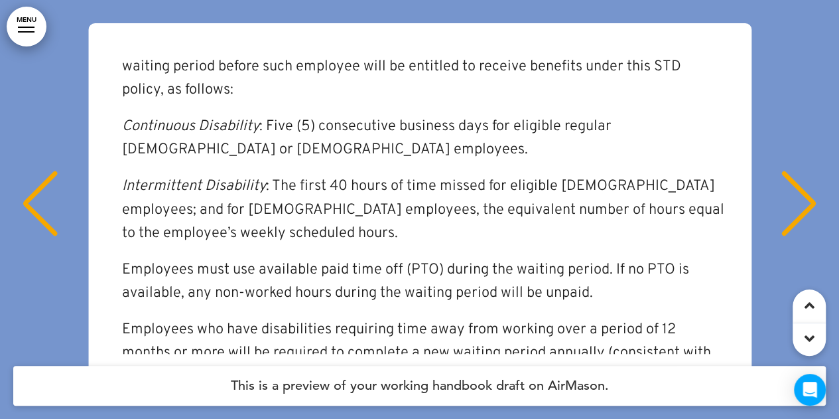
scroll to position [100, 0]
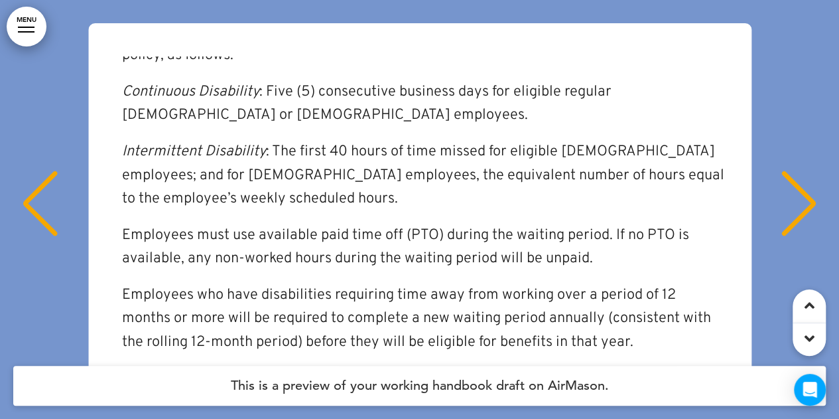
click at [26, 171] on div "Previous slide" at bounding box center [40, 204] width 40 height 66
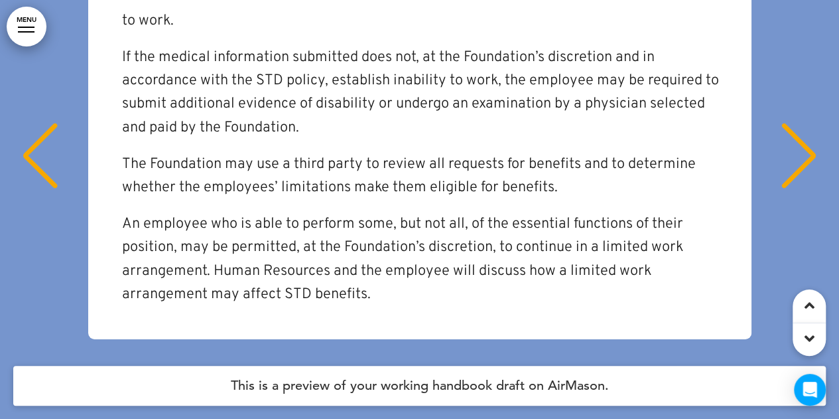
scroll to position [23065, 0]
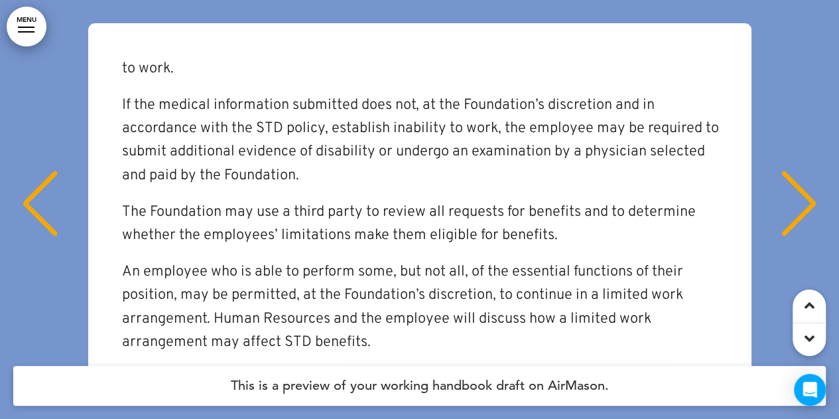
click at [36, 171] on div "Previous slide" at bounding box center [40, 204] width 40 height 66
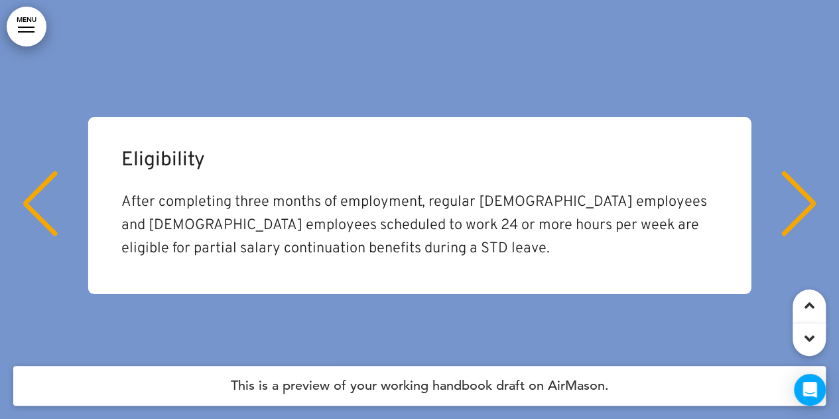
scroll to position [22999, 0]
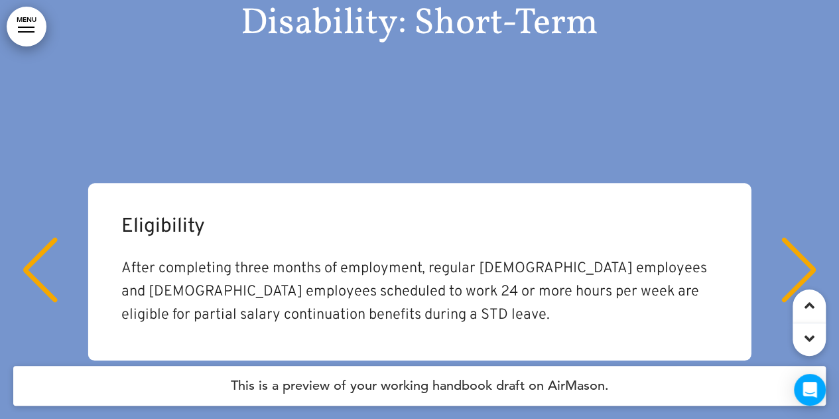
click at [35, 237] on div "Previous slide" at bounding box center [40, 270] width 40 height 66
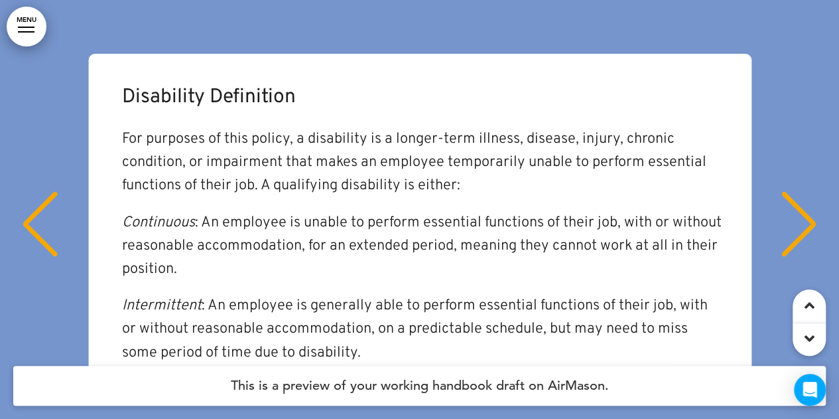
scroll to position [23065, 0]
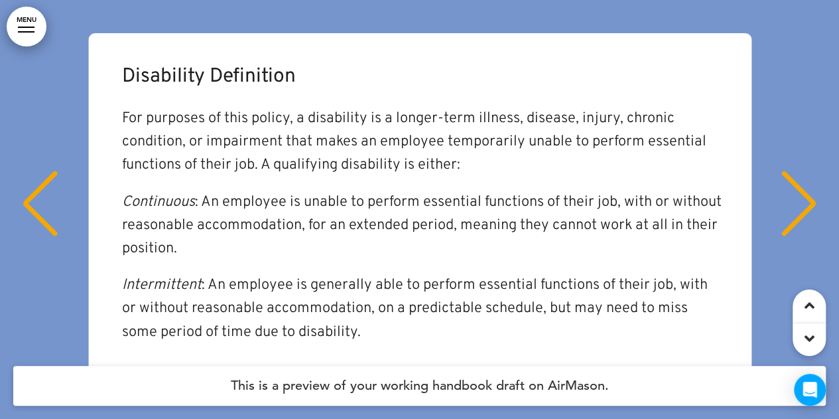
click at [41, 171] on div "Previous slide" at bounding box center [40, 204] width 40 height 66
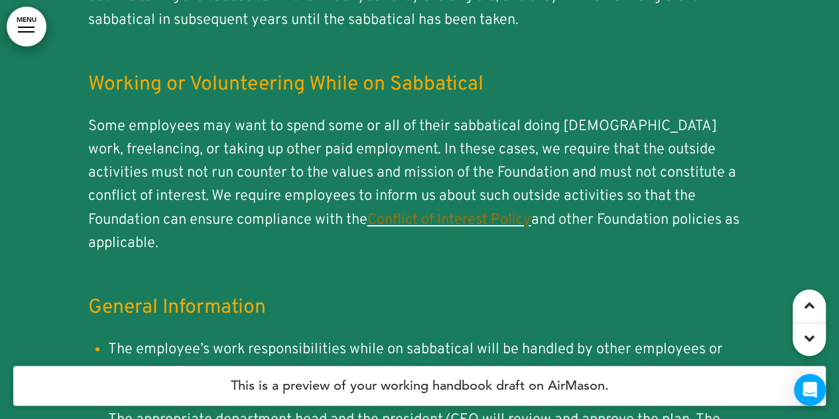
scroll to position [30033, 0]
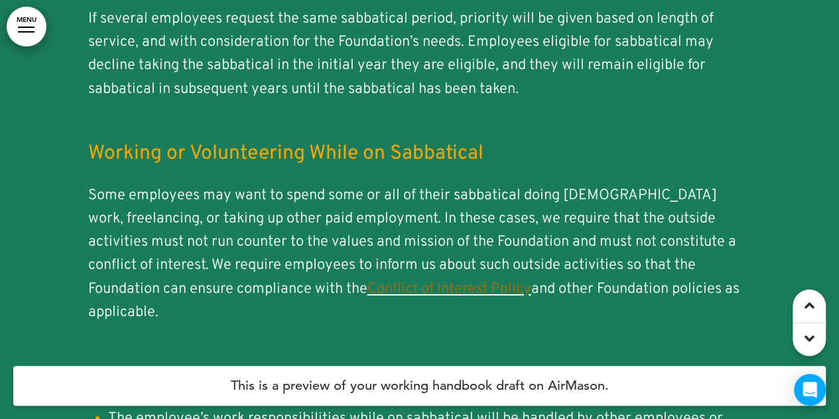
click at [368, 280] on link "Conflict of Interest Policy" at bounding box center [450, 289] width 164 height 18
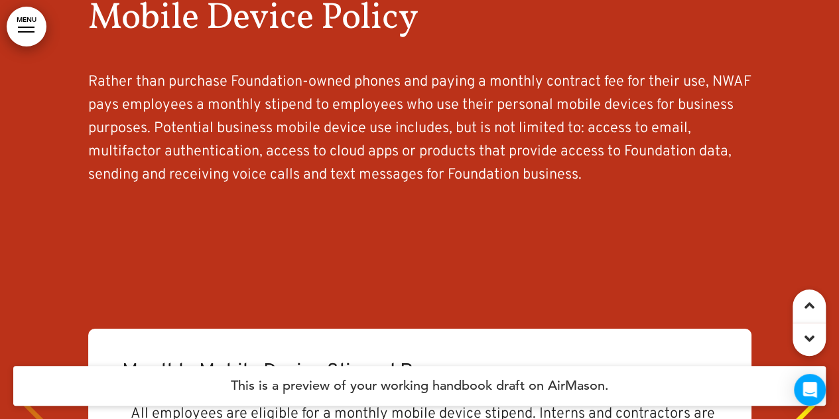
scroll to position [43769, 0]
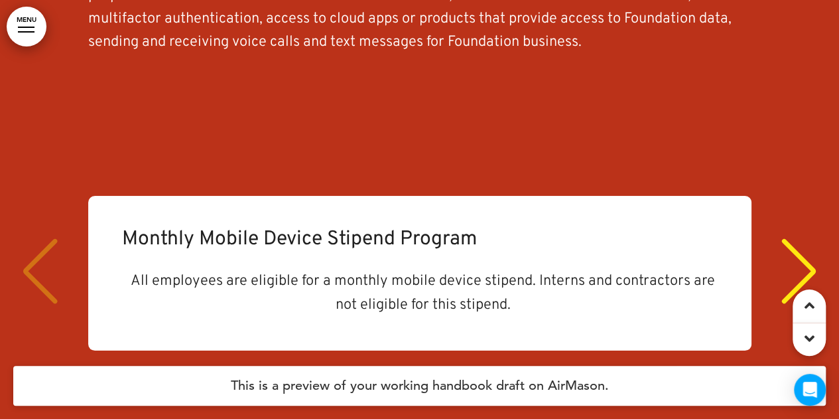
click at [795, 238] on div "Next slide" at bounding box center [799, 271] width 40 height 66
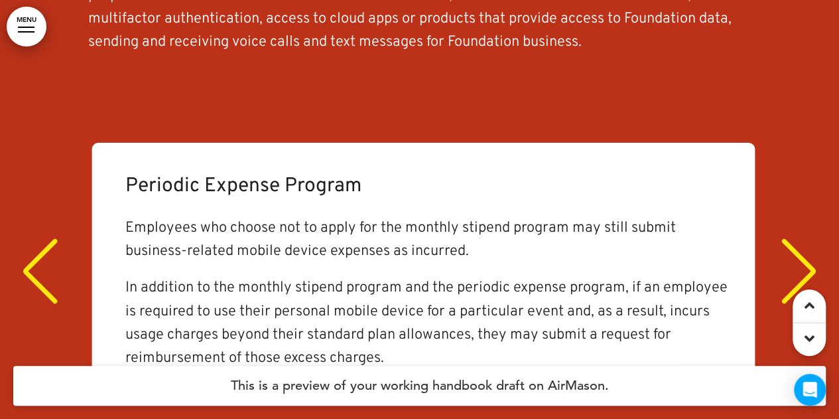
click at [795, 238] on div "Next slide" at bounding box center [799, 271] width 40 height 66
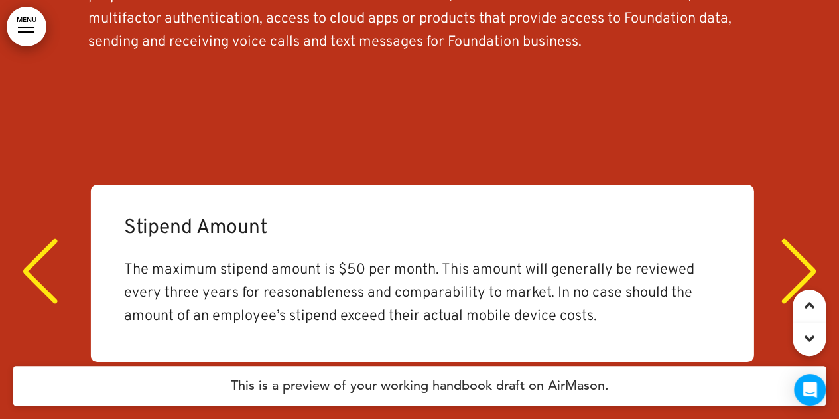
click at [795, 238] on div "Next slide" at bounding box center [799, 271] width 40 height 66
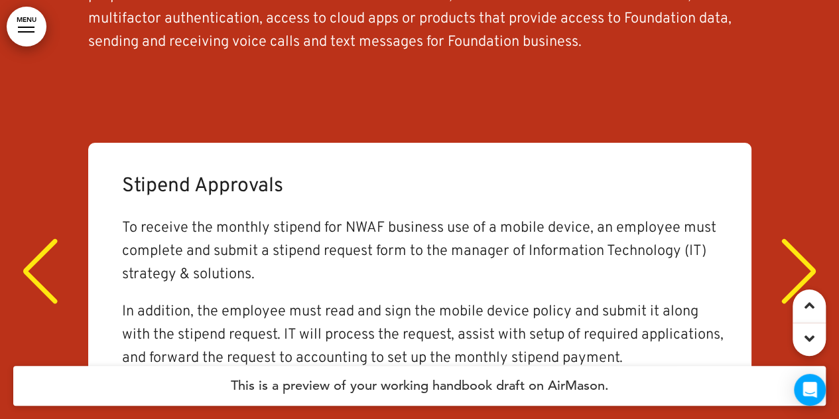
click at [795, 238] on div "Next slide" at bounding box center [799, 271] width 40 height 66
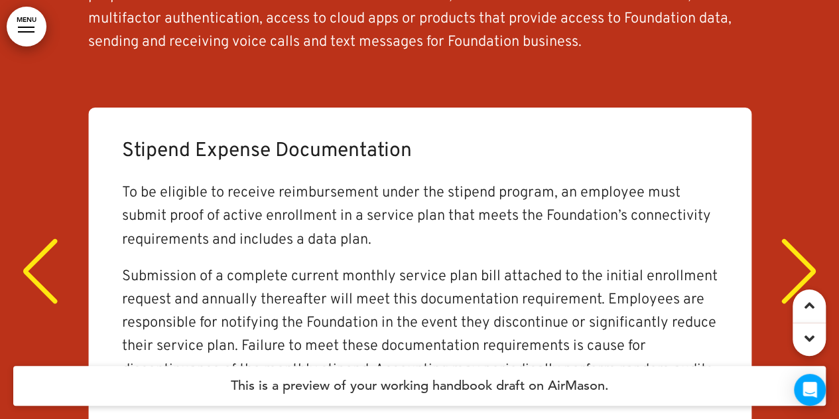
click at [795, 238] on div "Next slide" at bounding box center [799, 271] width 40 height 66
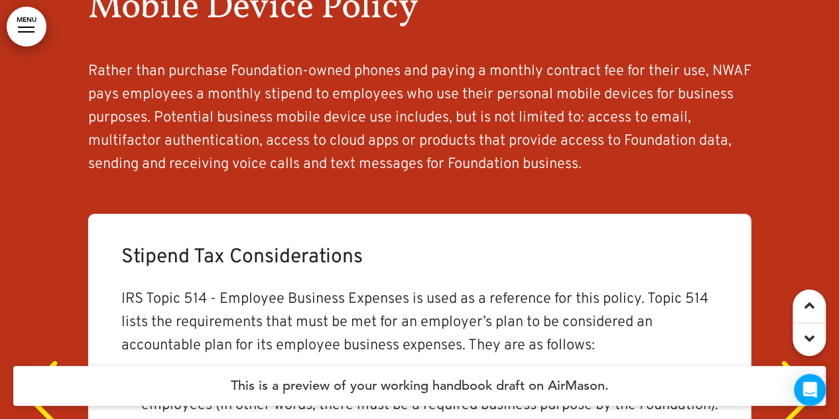
scroll to position [43636, 0]
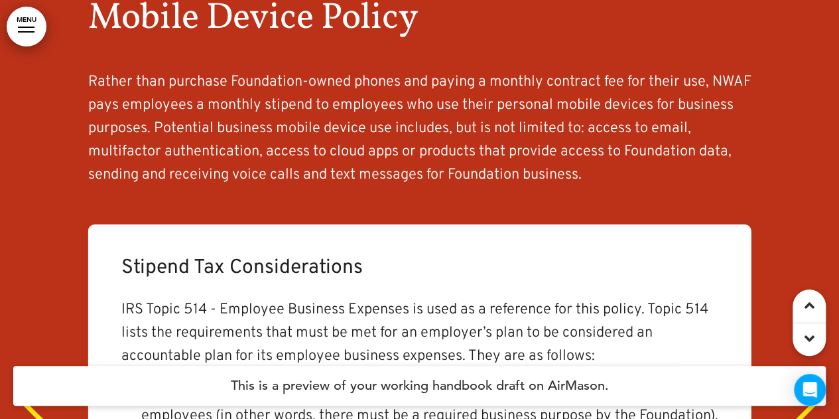
click at [784, 371] on div "Next slide" at bounding box center [799, 404] width 40 height 66
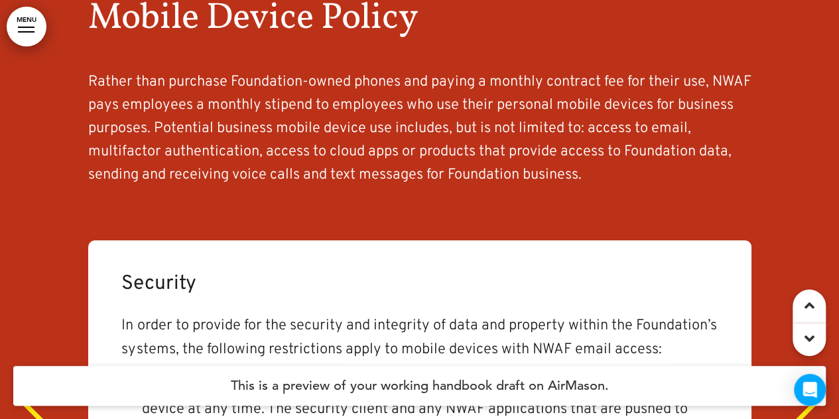
click at [784, 371] on div "Next slide" at bounding box center [799, 404] width 40 height 66
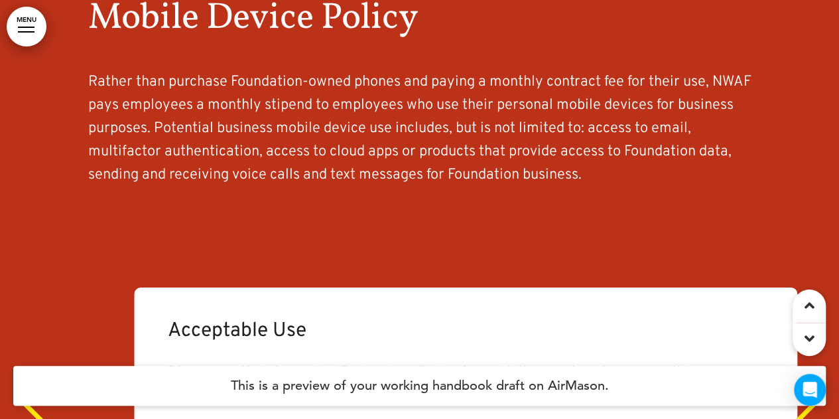
scroll to position [0, 5737]
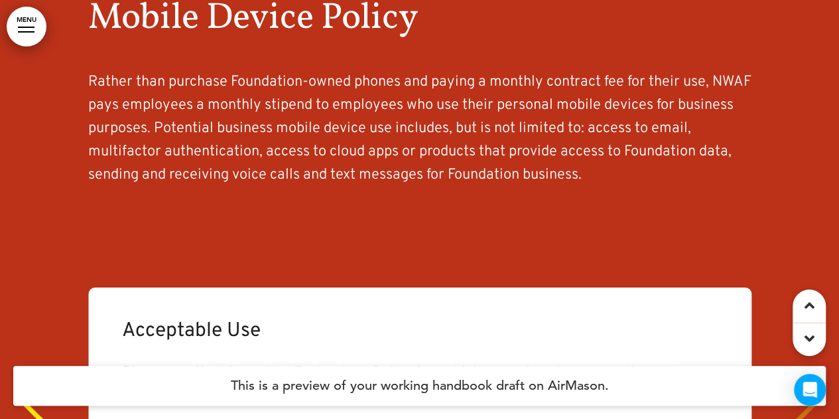
click at [378, 364] on link "Information Technology Polic" at bounding box center [310, 373] width 188 height 18
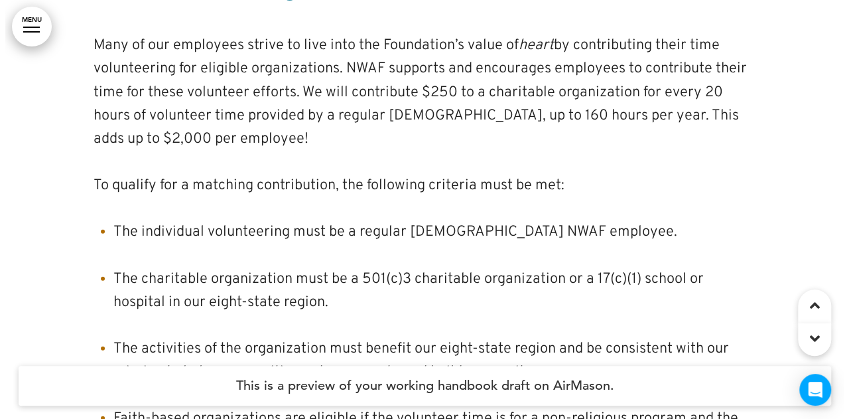
scroll to position [47021, 0]
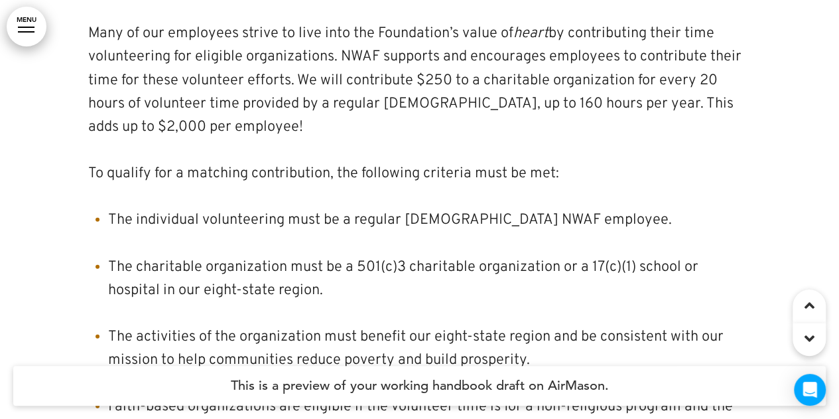
click at [11, 31] on link "MENU" at bounding box center [27, 27] width 40 height 40
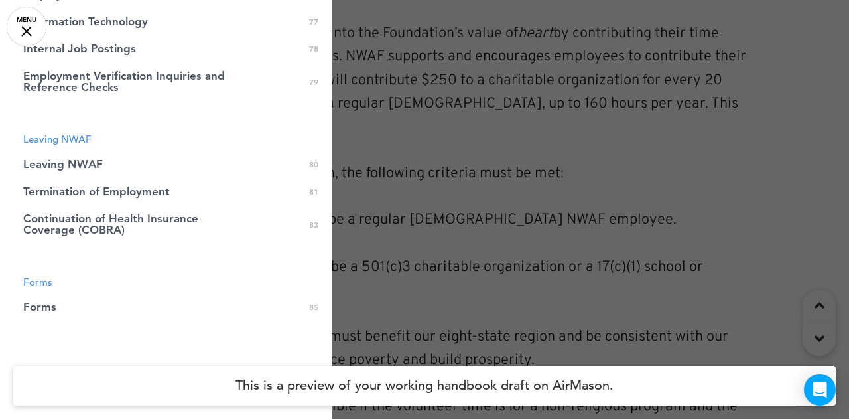
scroll to position [1944, 0]
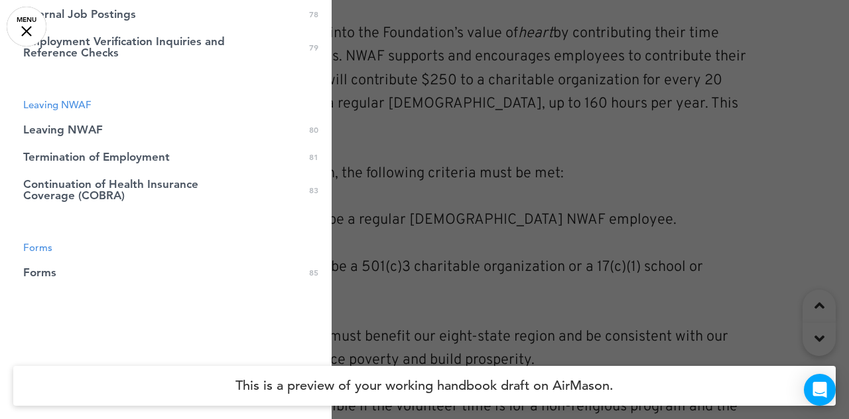
click at [110, 267] on link "Forms 0 85" at bounding box center [166, 272] width 332 height 27
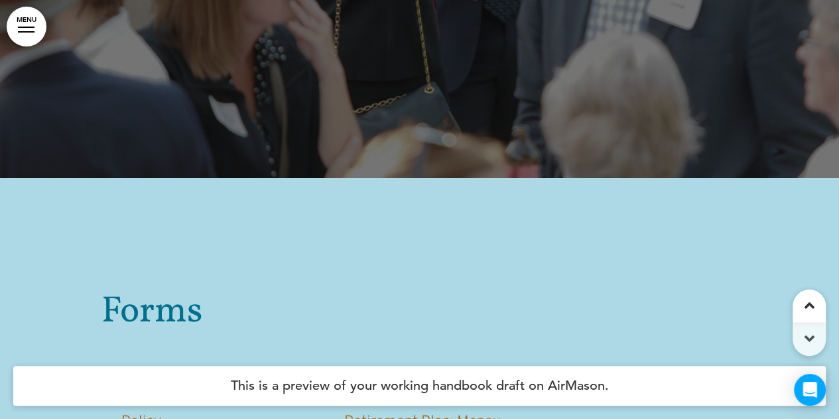
scroll to position [78232, 0]
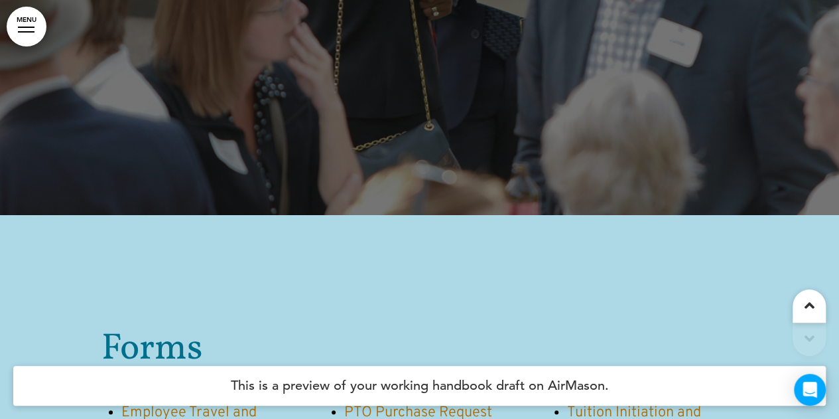
scroll to position [78099, 0]
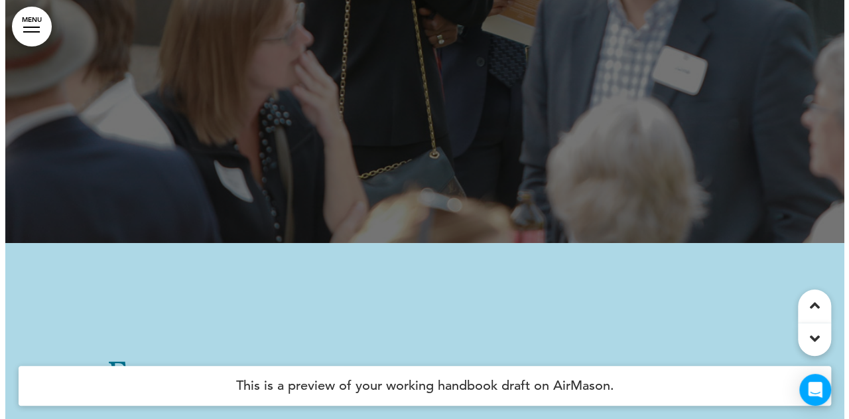
scroll to position [78166, 0]
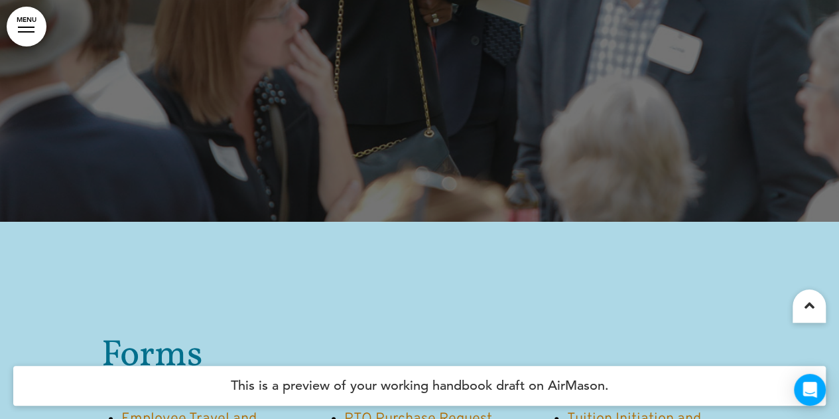
click at [31, 26] on link "MENU" at bounding box center [27, 27] width 40 height 40
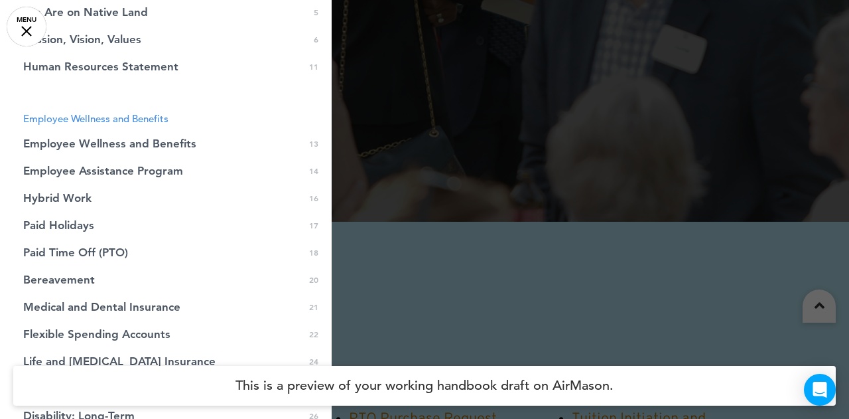
scroll to position [398, 0]
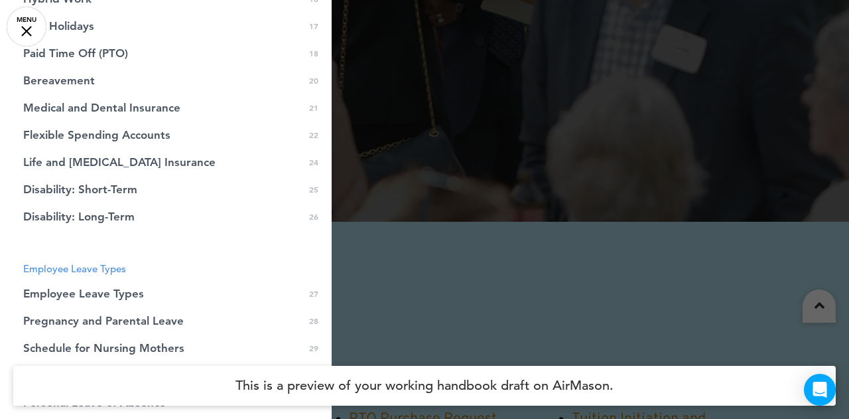
click at [90, 109] on span "Medical and Dental Insurance" at bounding box center [101, 107] width 157 height 11
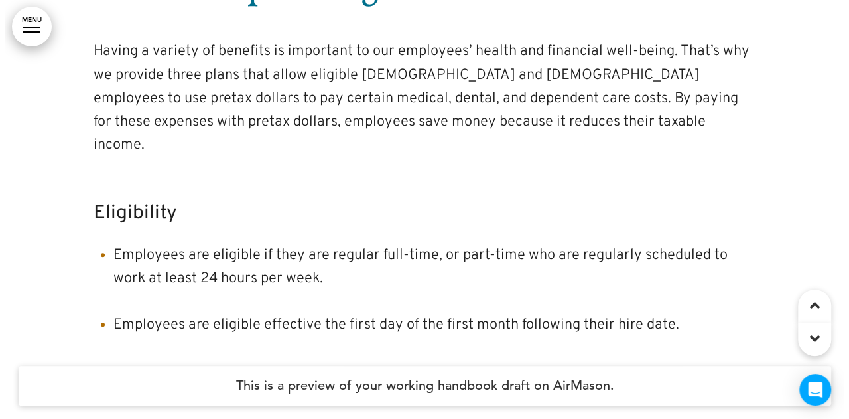
scroll to position [20676, 0]
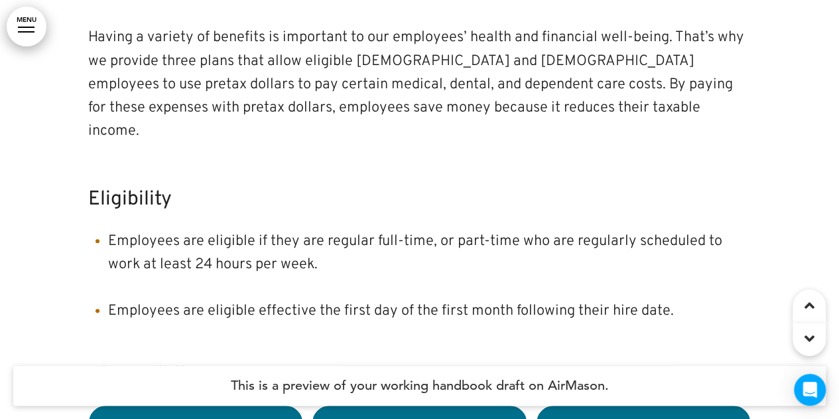
click at [27, 26] on link "MENU" at bounding box center [27, 27] width 40 height 40
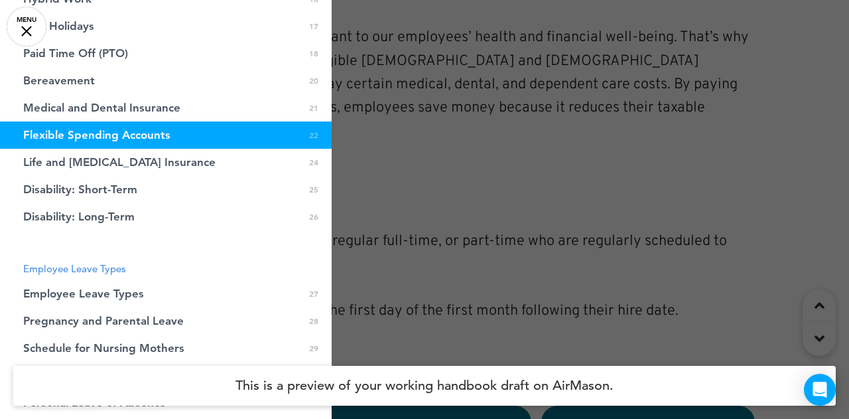
click at [27, 26] on link "MENU" at bounding box center [27, 27] width 40 height 40
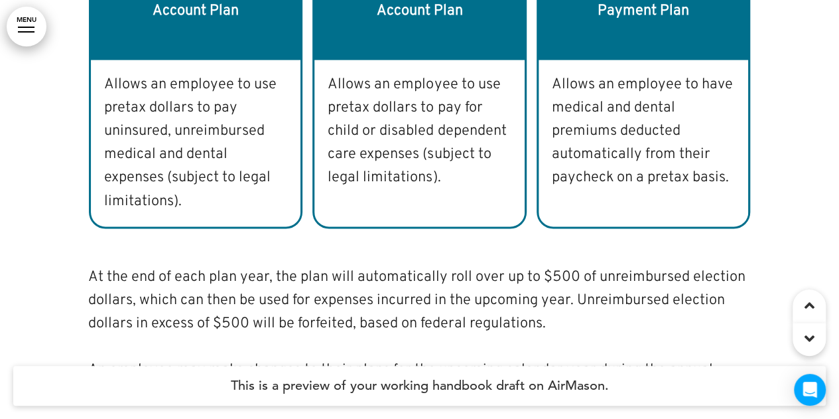
scroll to position [21207, 0]
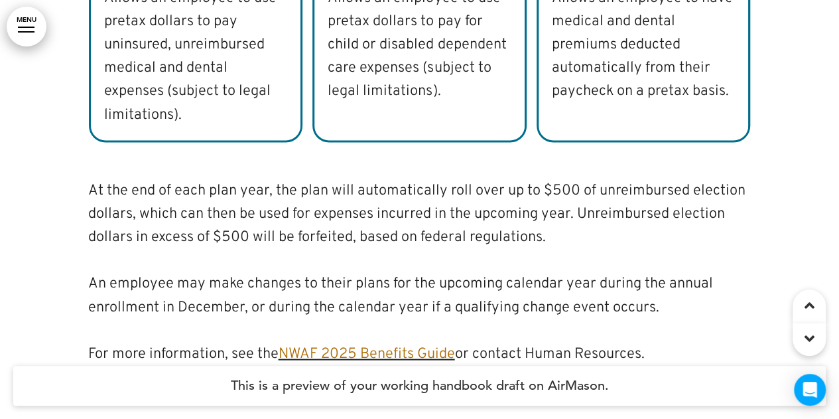
click at [313, 230] on div "At the end of each plan year, the plan will automatically roll over up to $500 …" at bounding box center [420, 272] width 664 height 186
click at [314, 342] on p "For more information, see the NWAF 2025 Benefits Guide or contact Human Resourc…" at bounding box center [420, 353] width 664 height 23
click at [314, 344] on link "NWAF 2025 Benefits Guide" at bounding box center [367, 353] width 177 height 18
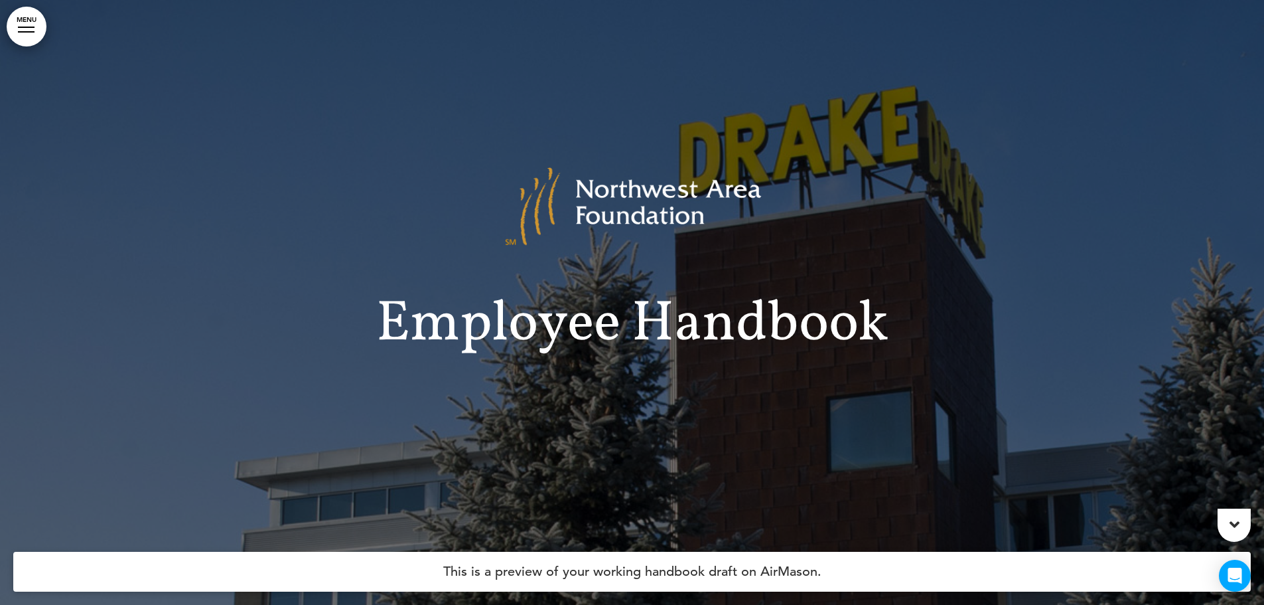
click at [32, 32] on div at bounding box center [26, 31] width 17 height 1
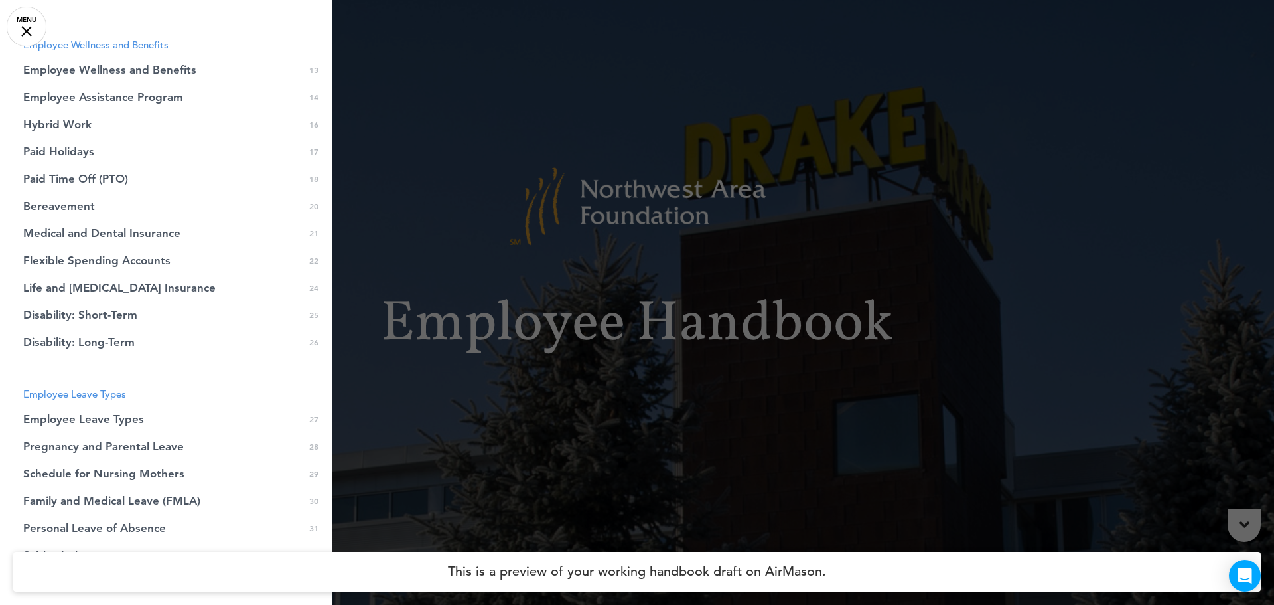
scroll to position [265, 0]
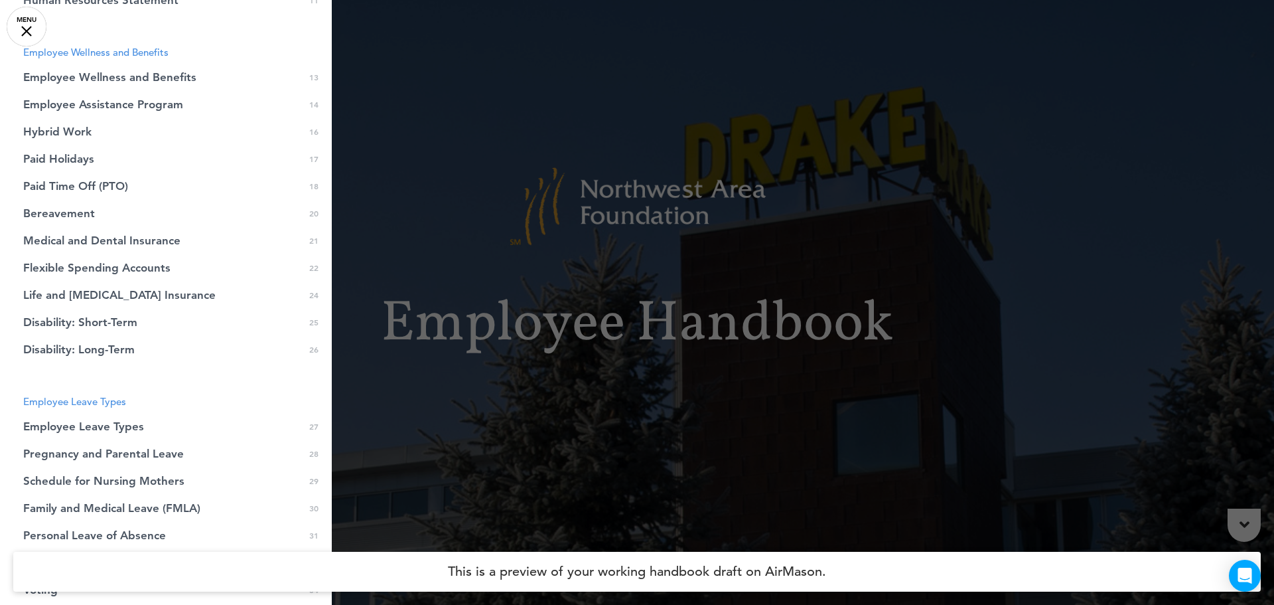
click at [107, 240] on span "Medical and Dental Insurance" at bounding box center [101, 240] width 157 height 11
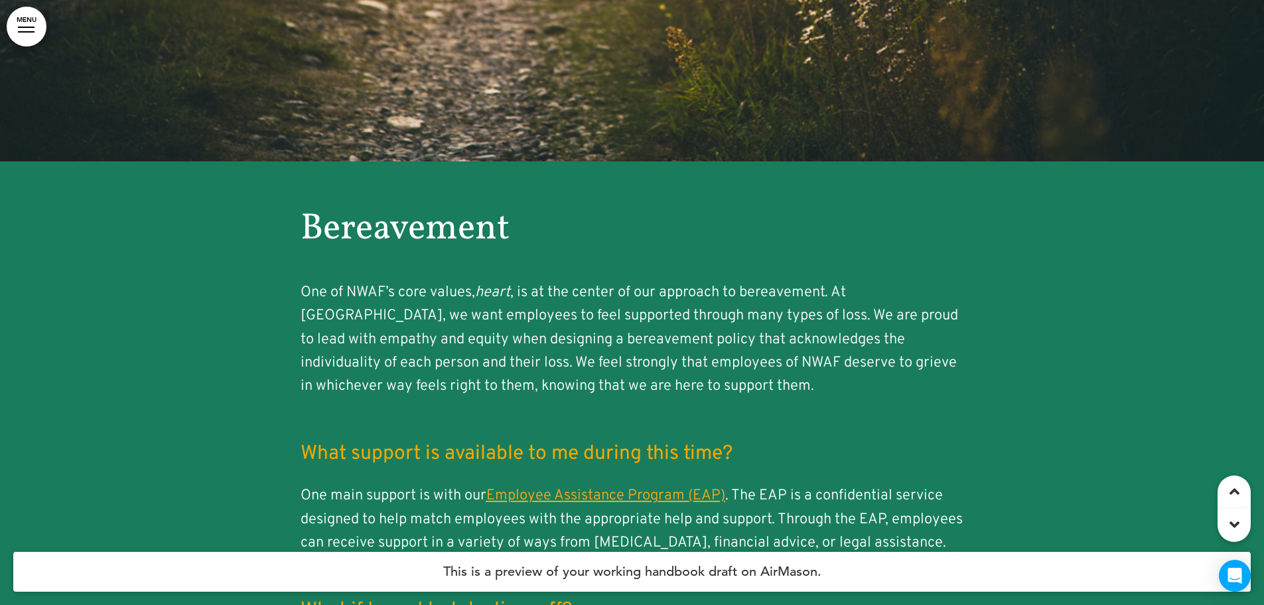
scroll to position [17492, 0]
